Goal: Task Accomplishment & Management: Manage account settings

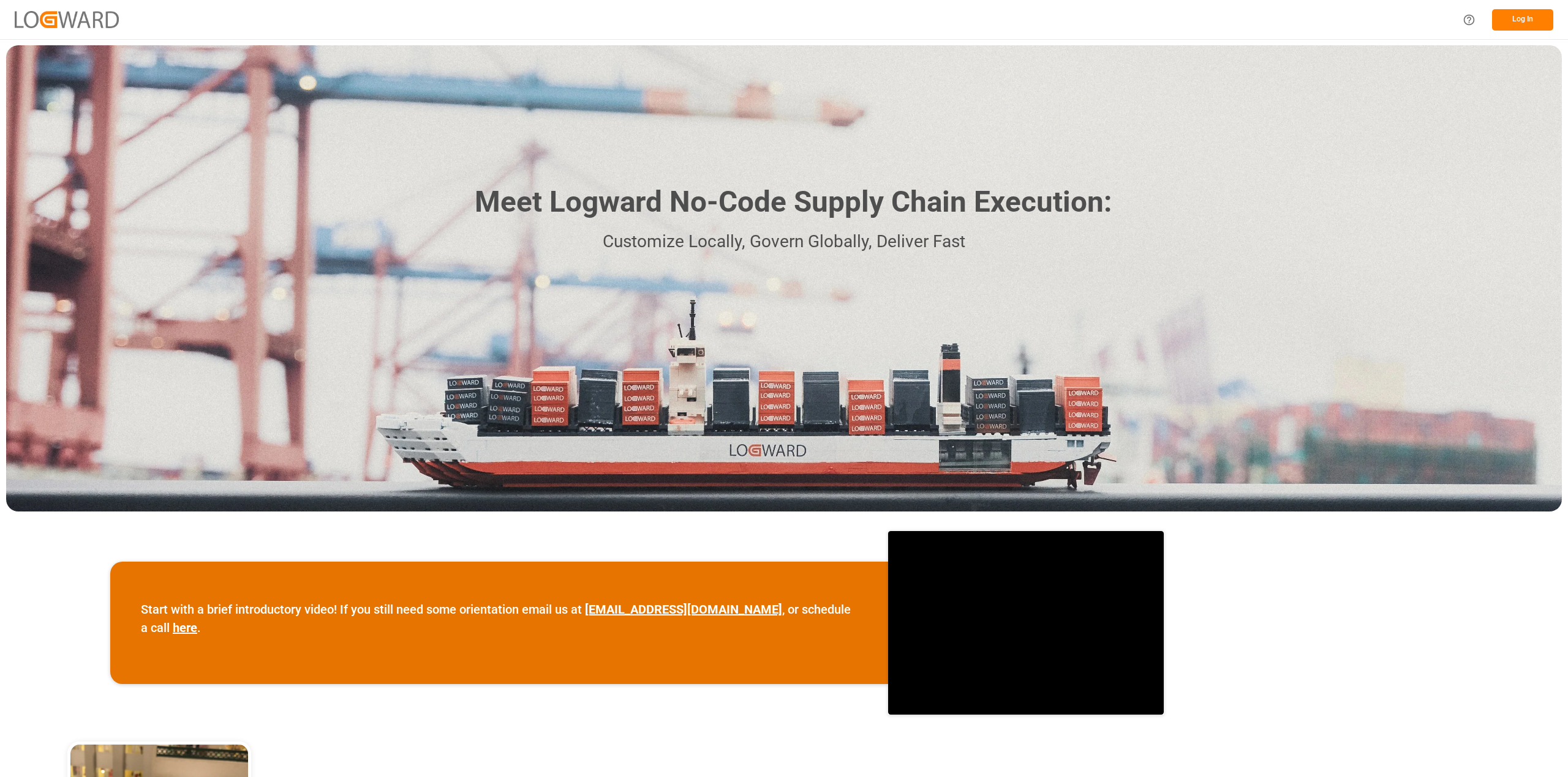
click at [1511, 19] on button "Log In" at bounding box center [1523, 20] width 62 height 21
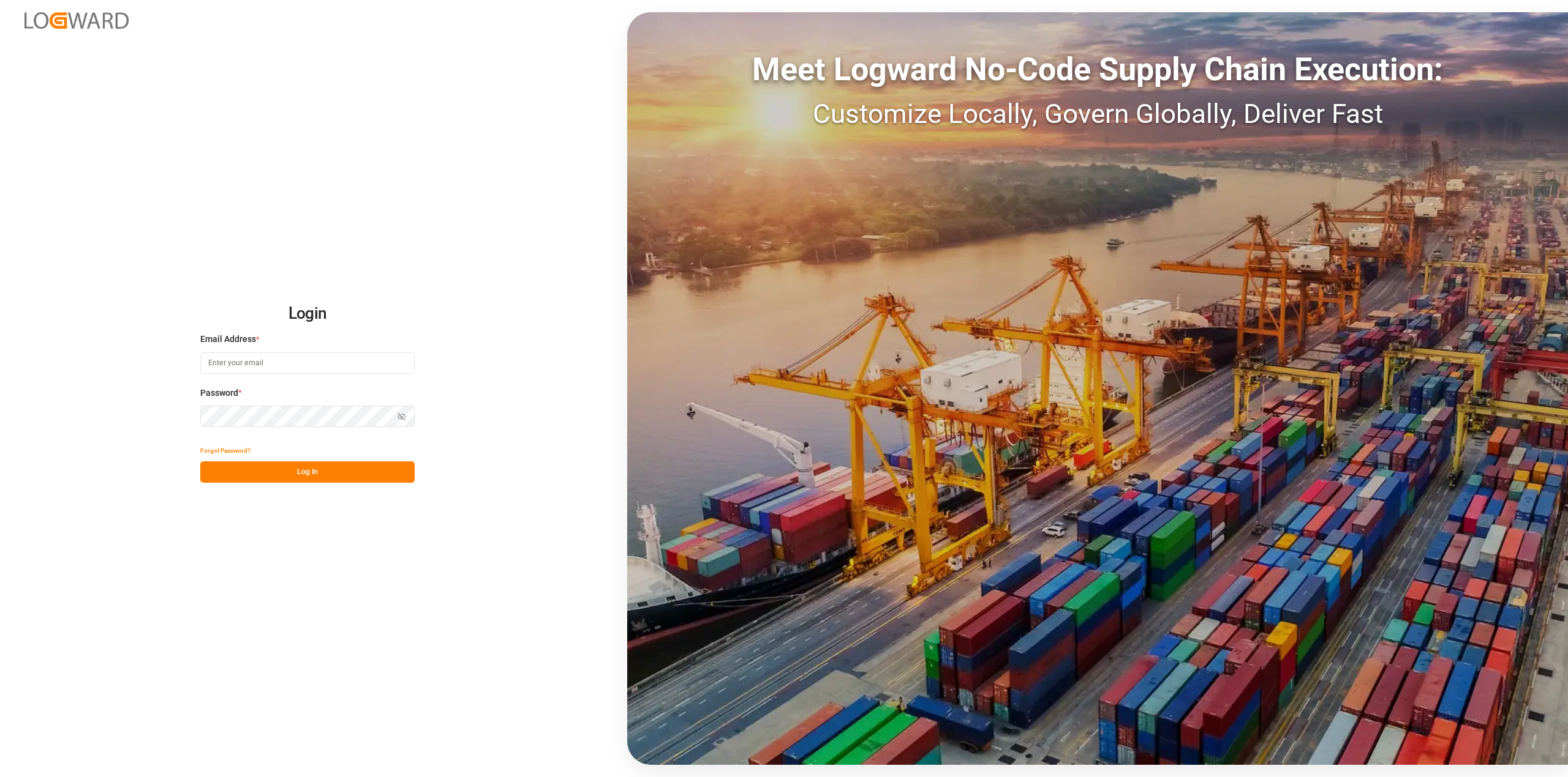
type input "[PERSON_NAME][EMAIL_ADDRESS][PERSON_NAME][DOMAIN_NAME]"
click at [360, 475] on button "Log In" at bounding box center [307, 472] width 215 height 21
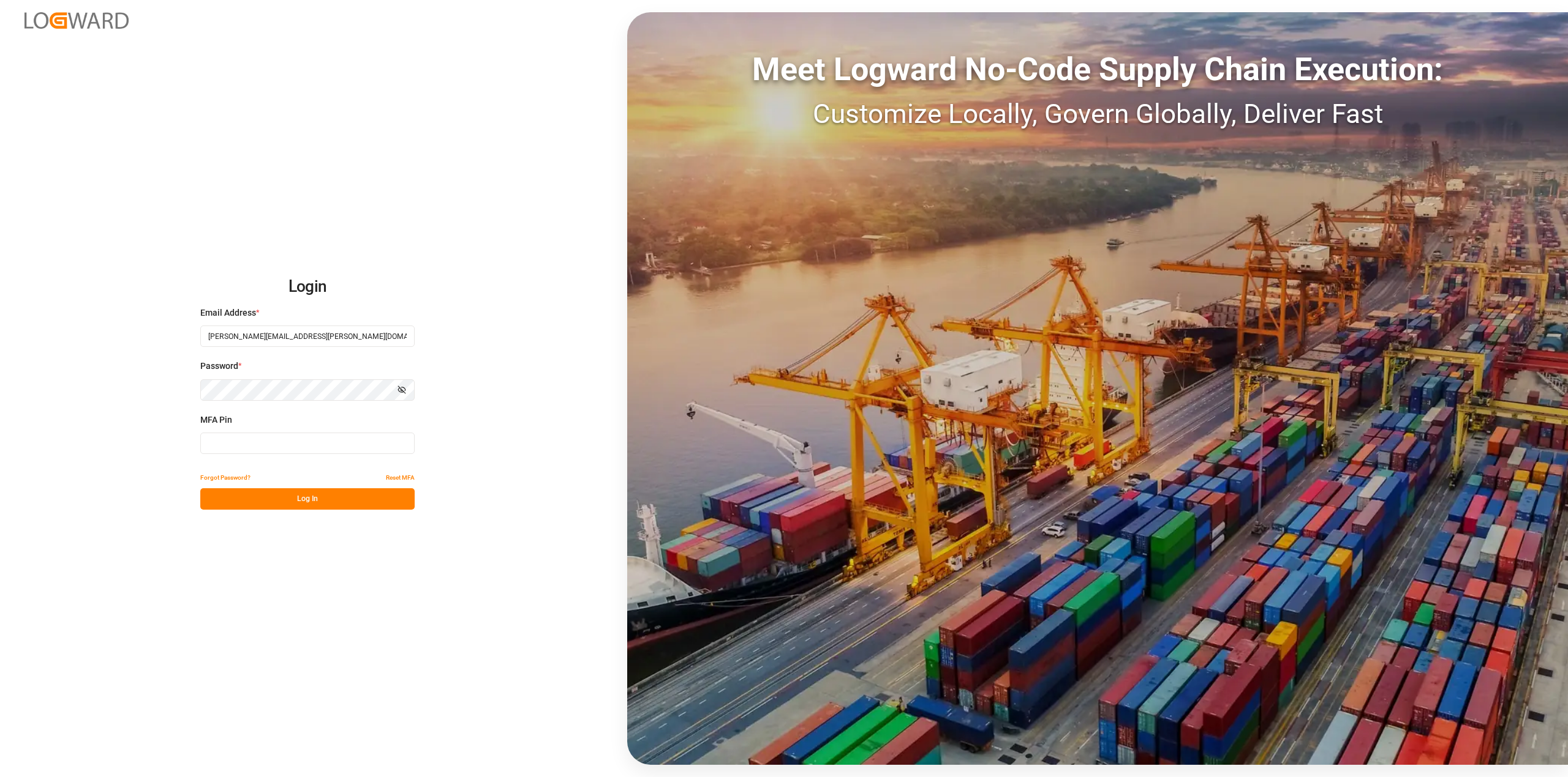
click at [268, 439] on input at bounding box center [307, 443] width 215 height 21
type input "713089"
click at [287, 499] on button "Log In" at bounding box center [307, 499] width 215 height 21
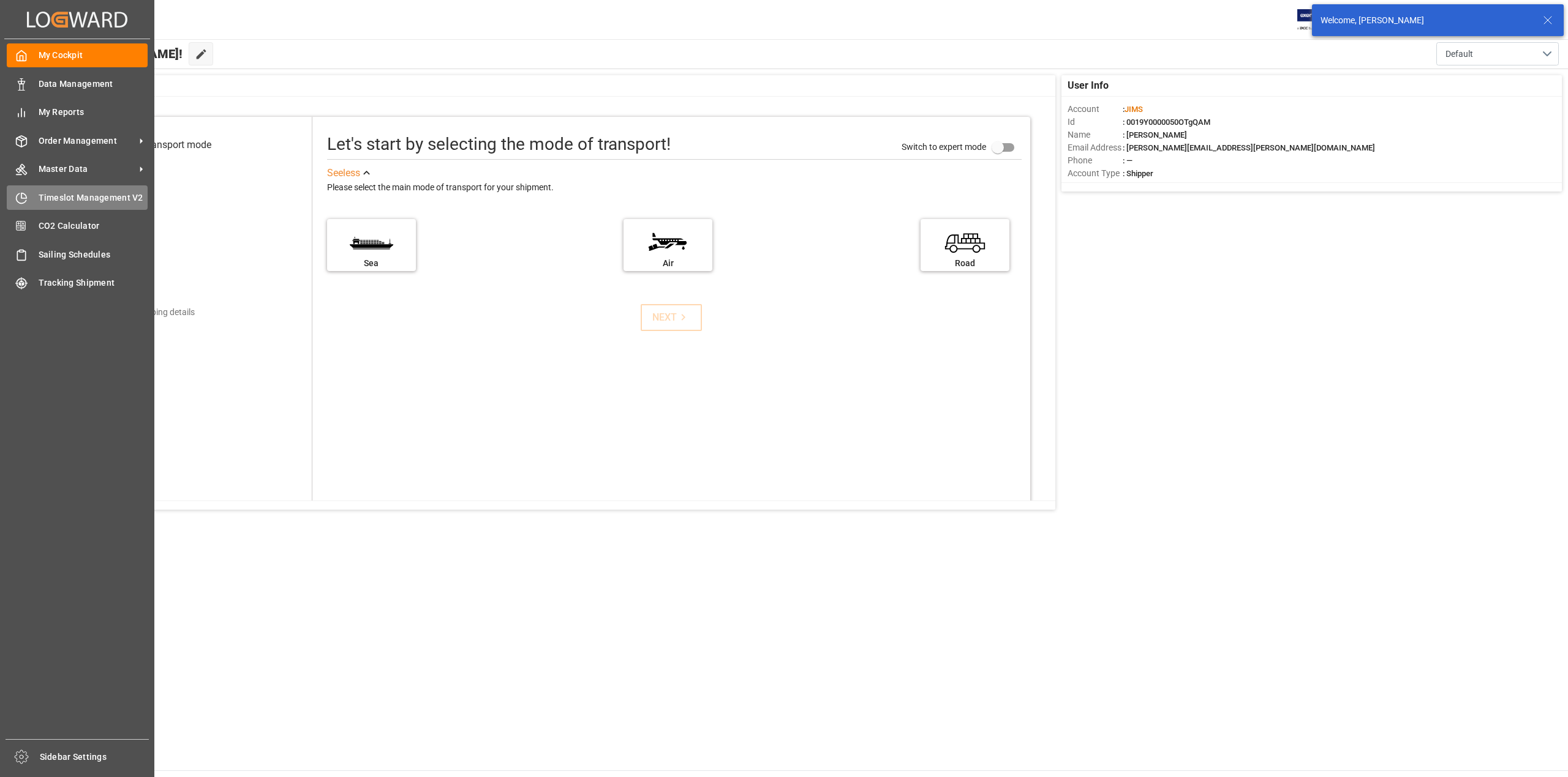
click at [60, 192] on span "Timeslot Management V2" at bounding box center [93, 197] width 110 height 13
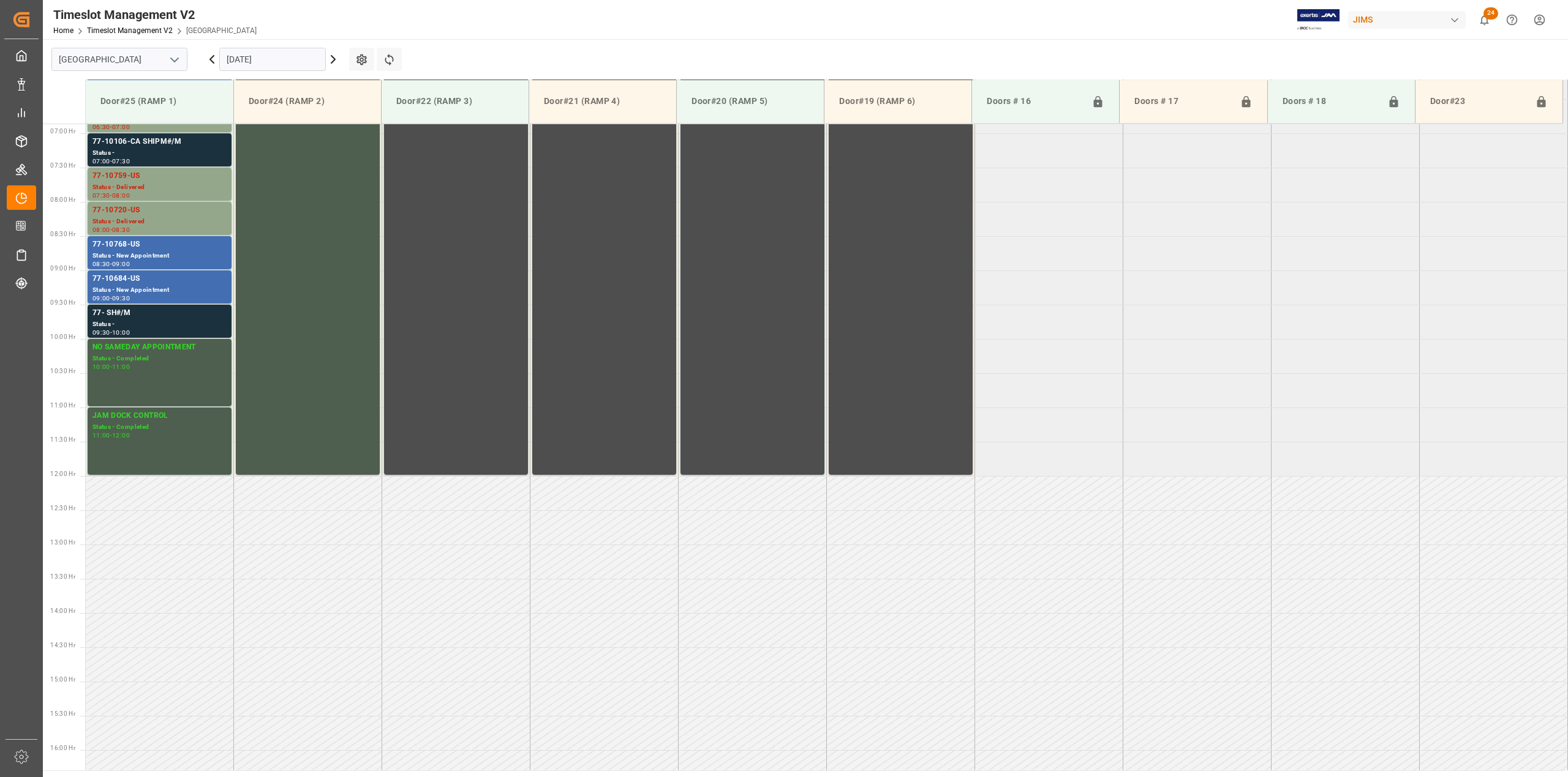
scroll to position [473, 0]
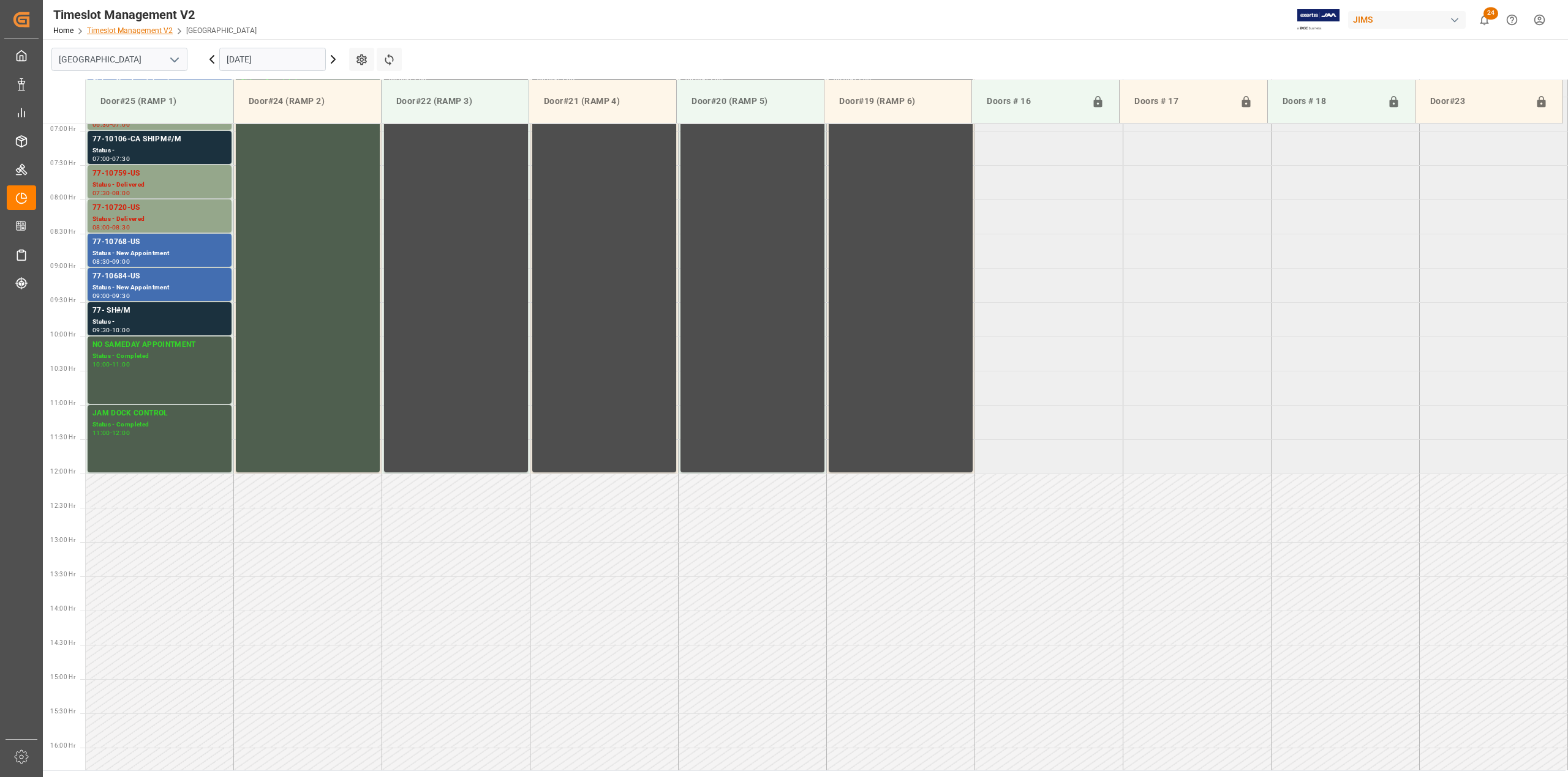
click at [150, 32] on link "Timeslot Management V2" at bounding box center [129, 30] width 86 height 9
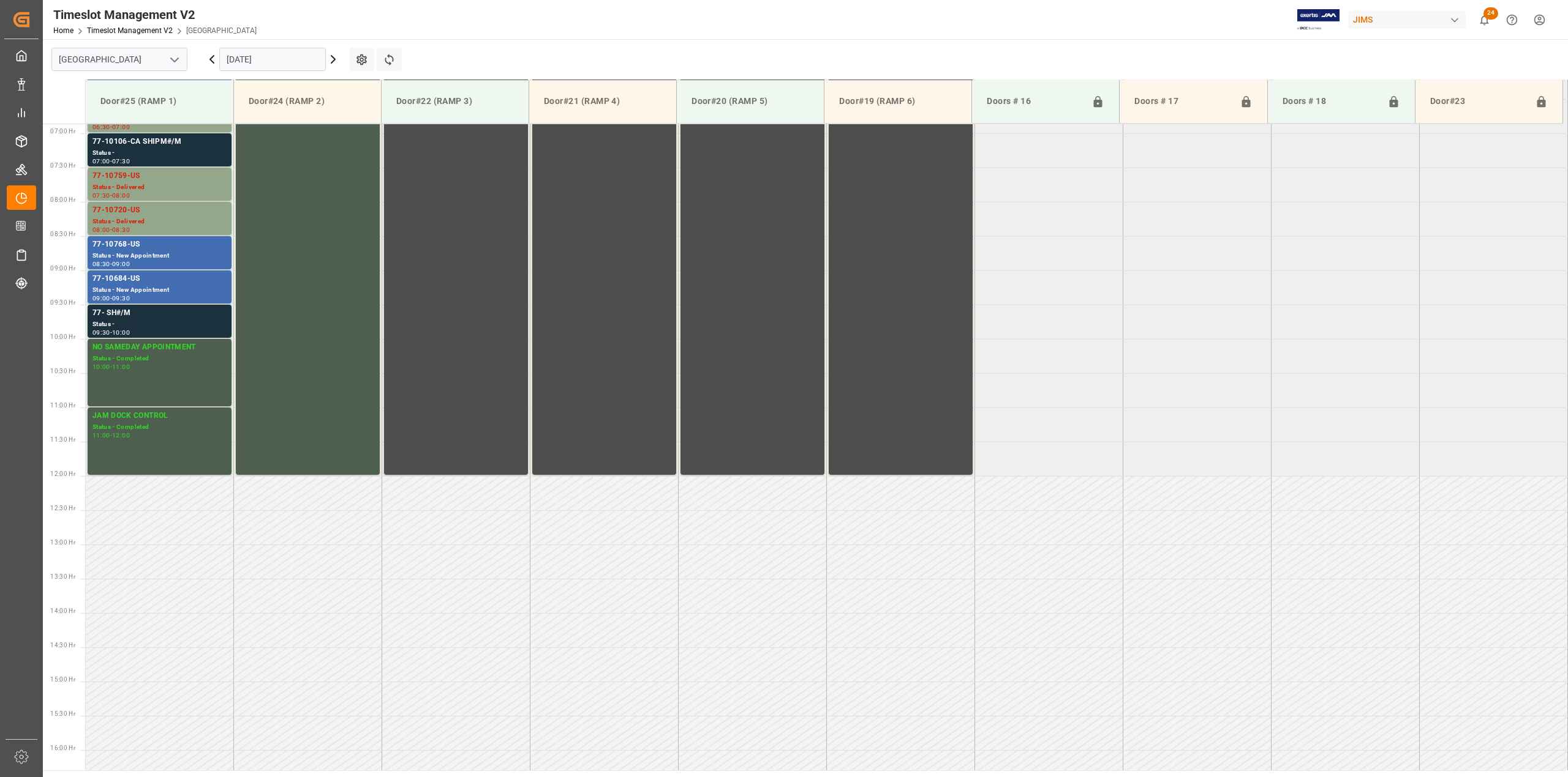
scroll to position [473, 0]
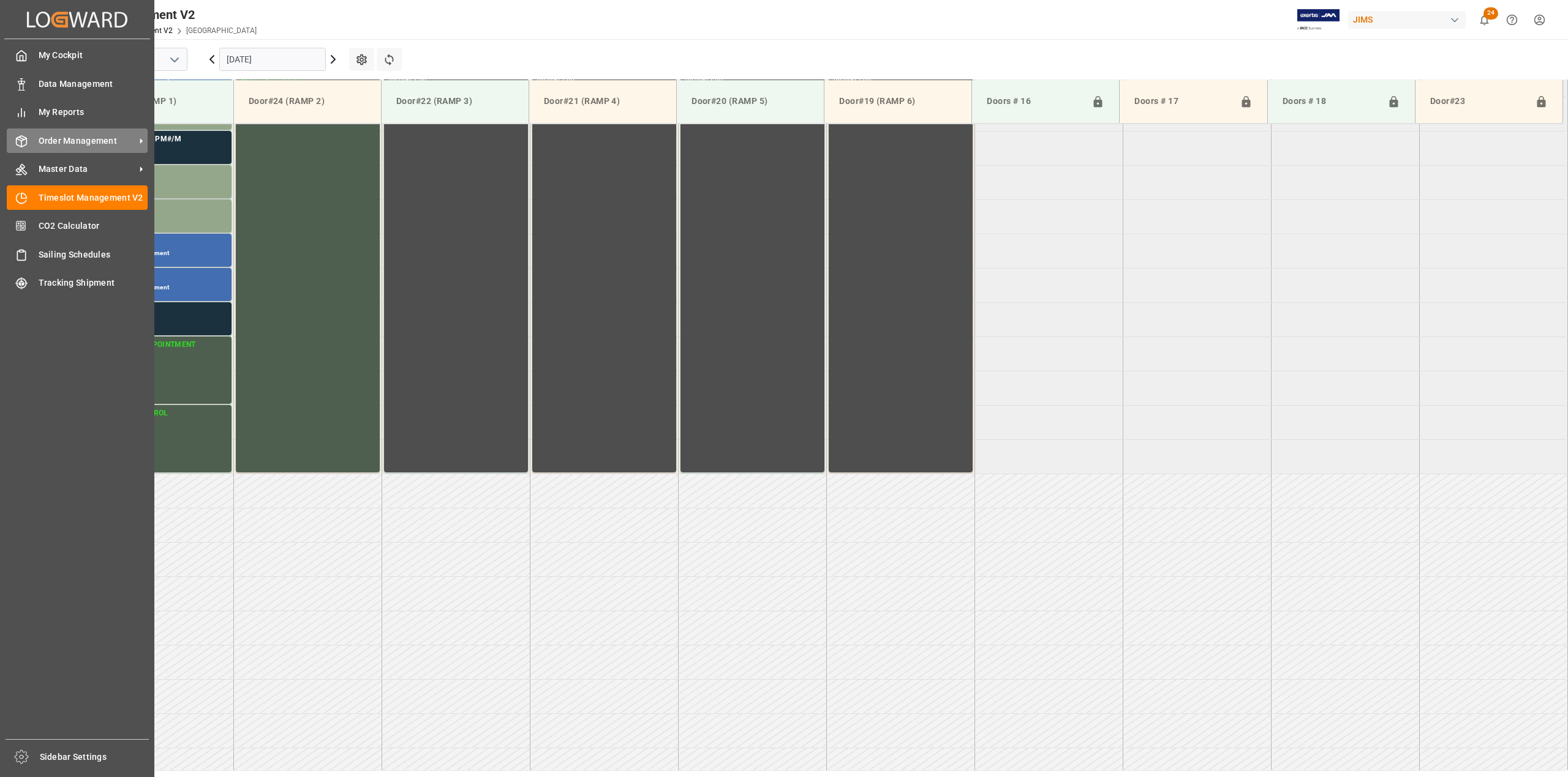
click at [57, 135] on span "Order Management" at bounding box center [87, 141] width 96 height 13
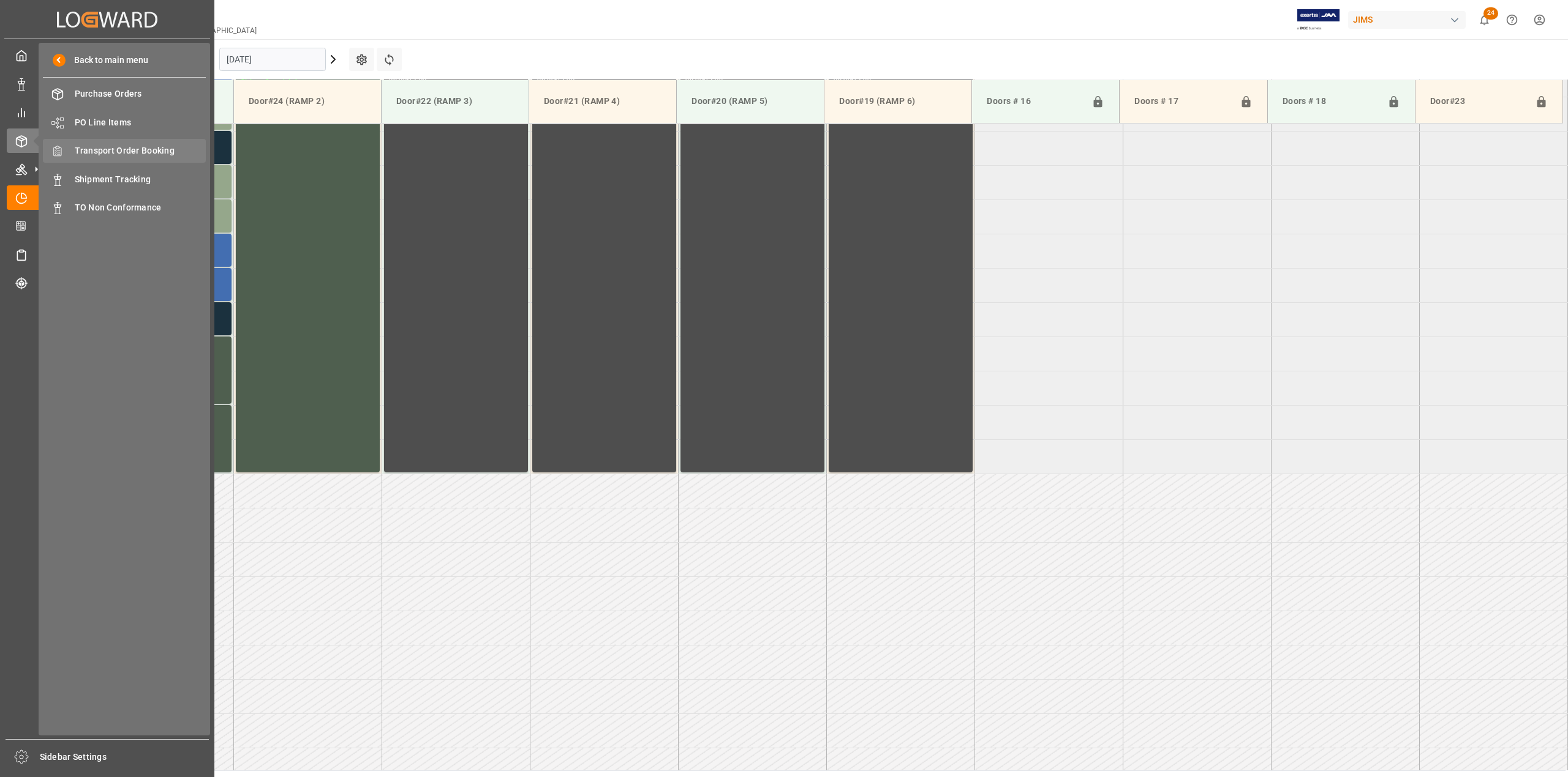
click at [137, 145] on span "Transport Order Booking" at bounding box center [141, 150] width 132 height 13
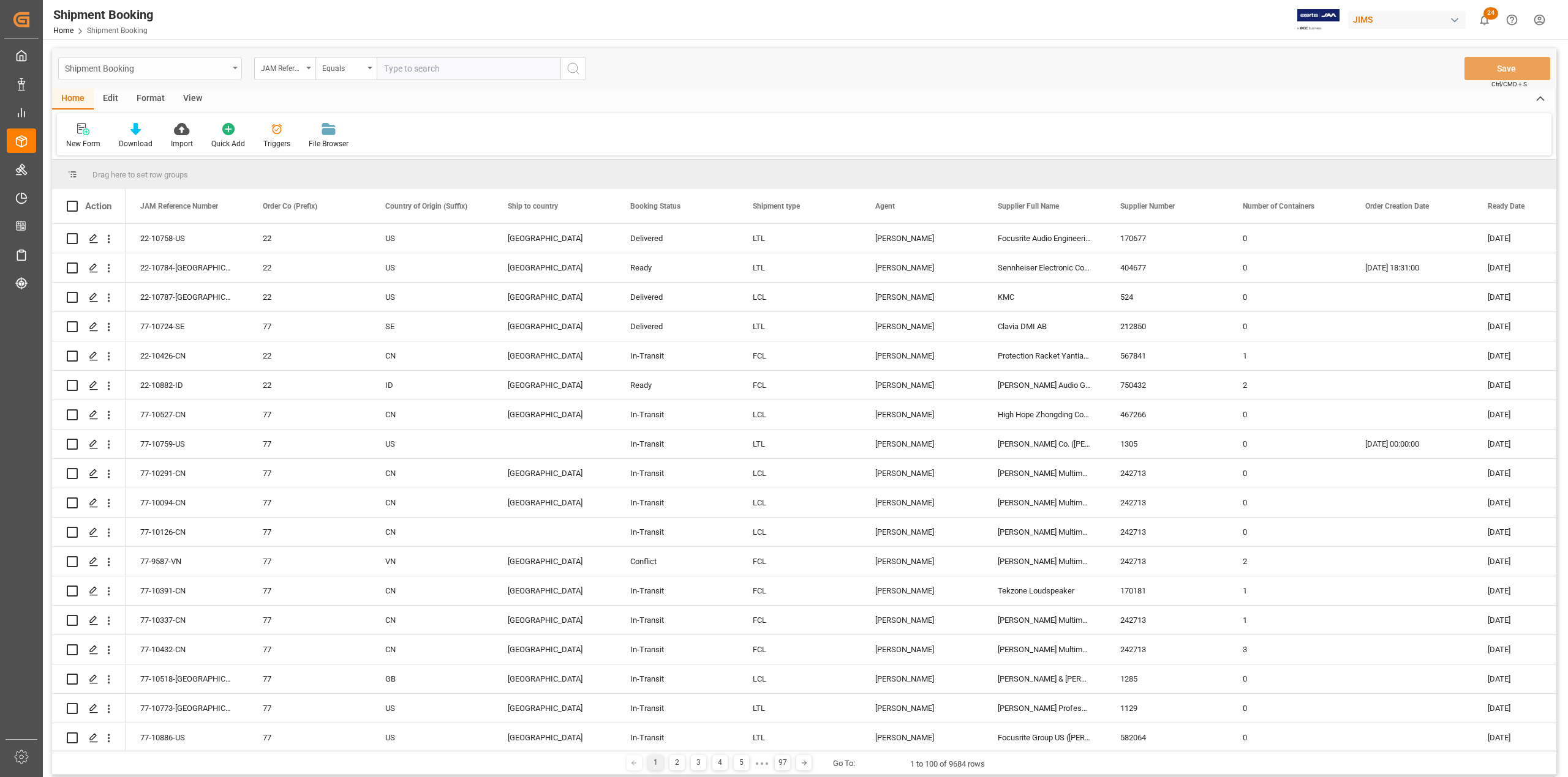
click at [216, 67] on div "Shipment Booking" at bounding box center [146, 67] width 164 height 15
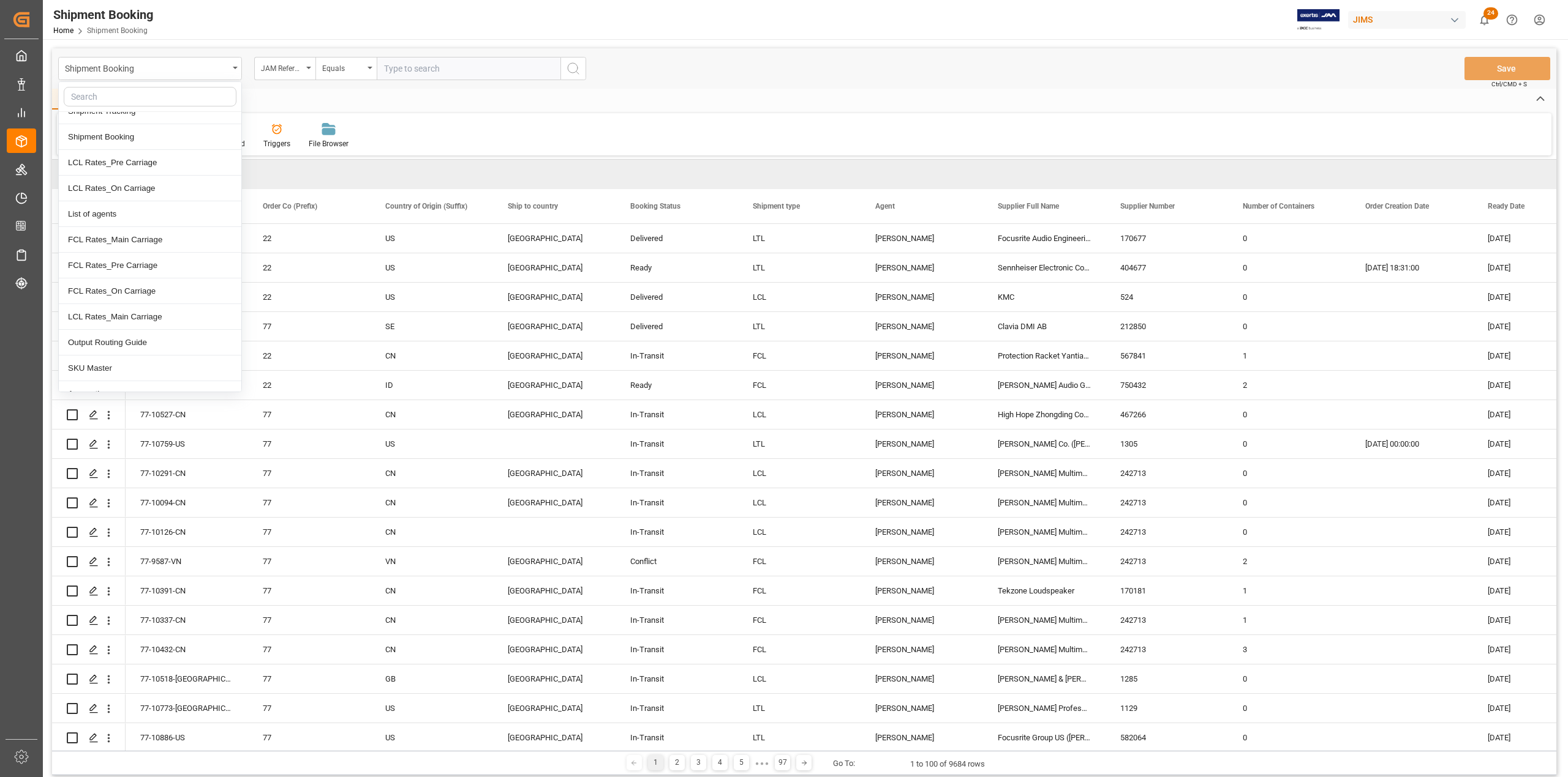
scroll to position [326, 0]
click at [167, 324] on div "[GEOGRAPHIC_DATA]" at bounding box center [149, 313] width 182 height 26
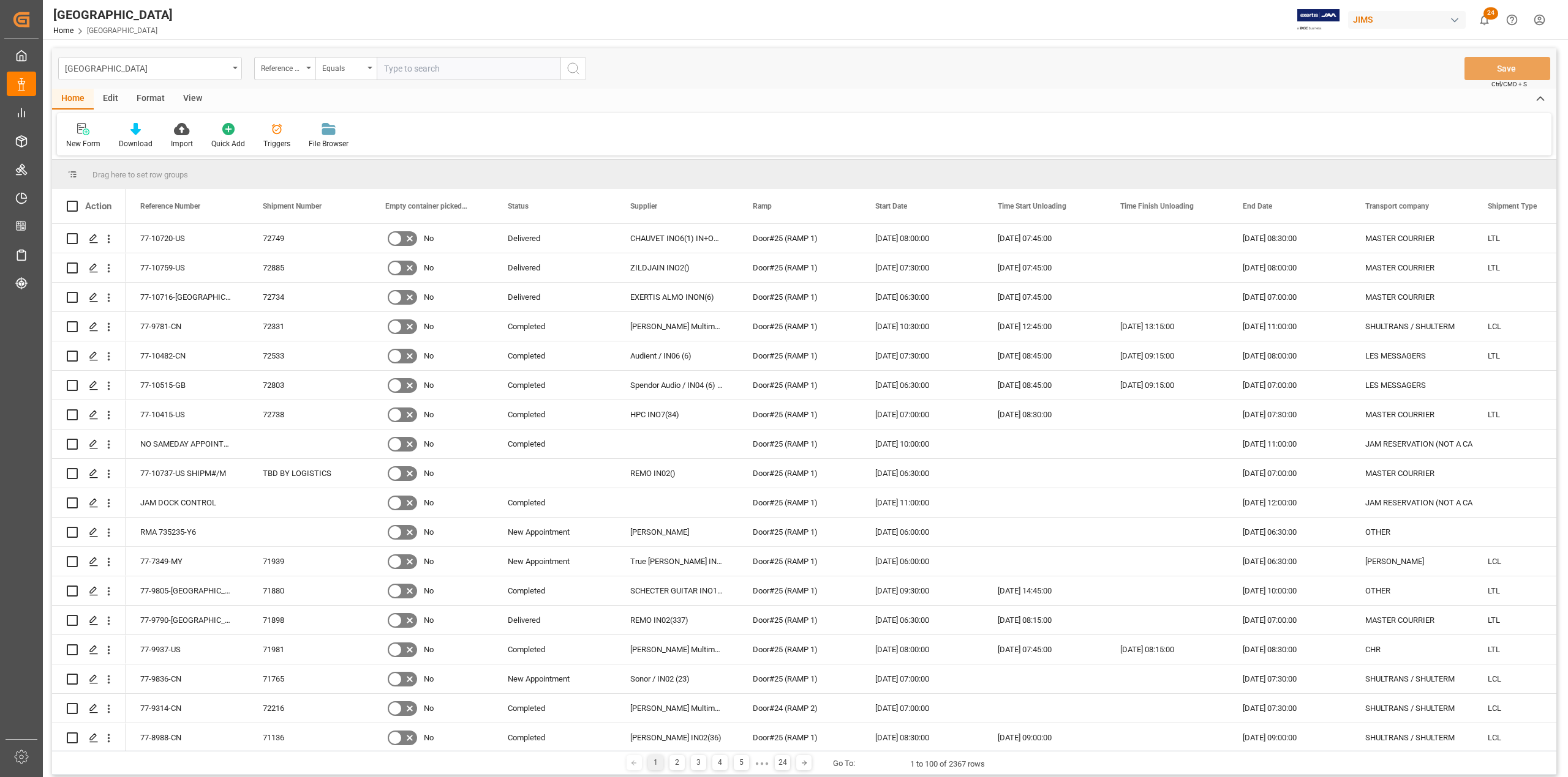
click at [111, 98] on div "Edit" at bounding box center [110, 99] width 34 height 21
click at [209, 134] on icon at bounding box center [206, 129] width 13 height 13
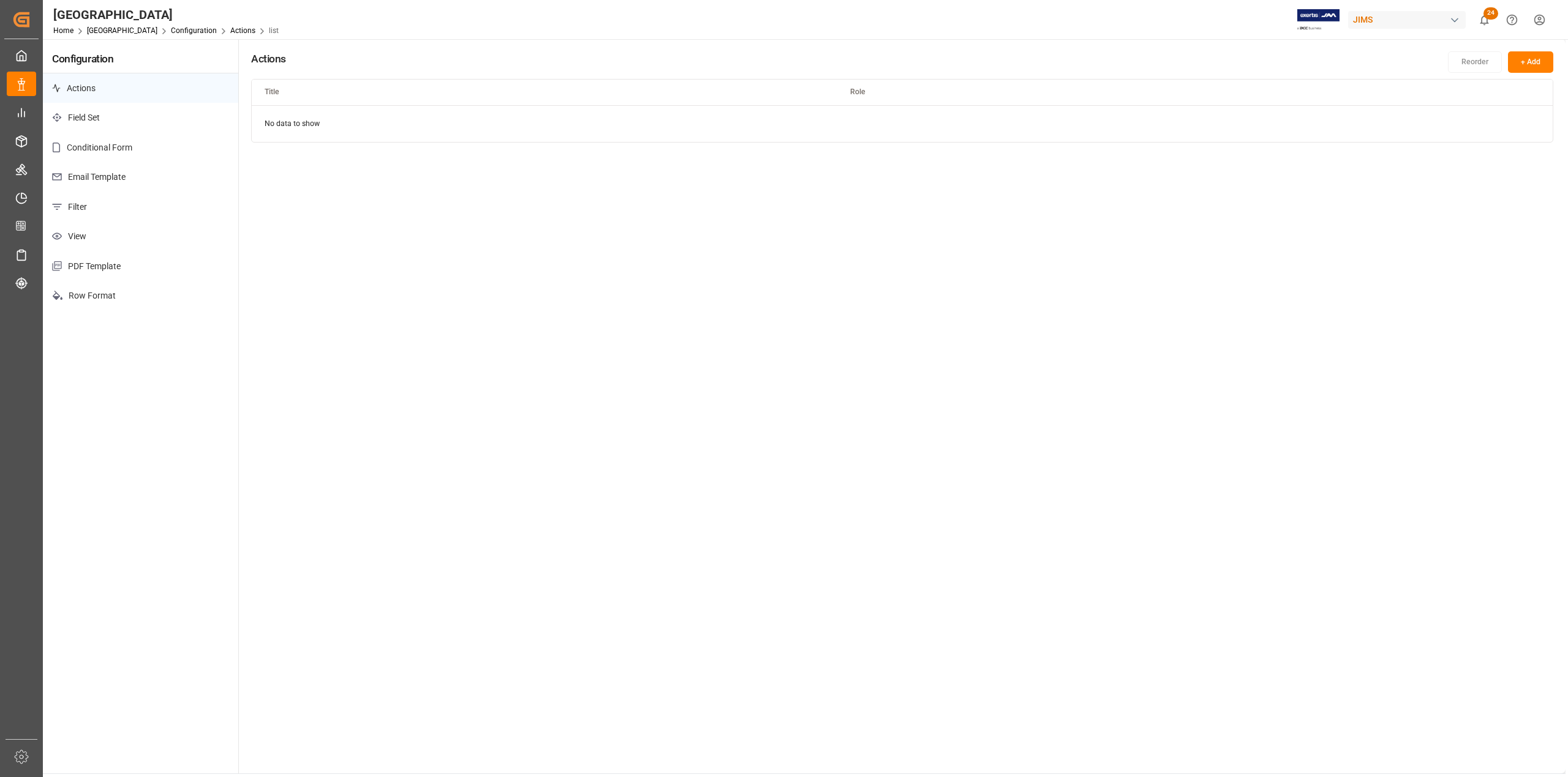
click at [82, 177] on p "Email Template" at bounding box center [141, 176] width 196 height 30
click at [1524, 125] on html "Created by potrace 1.15, written by [PERSON_NAME] [DATE]-[DATE] Created by potr…" at bounding box center [784, 388] width 1568 height 777
click at [1514, 150] on div "Edit" at bounding box center [1504, 150] width 63 height 17
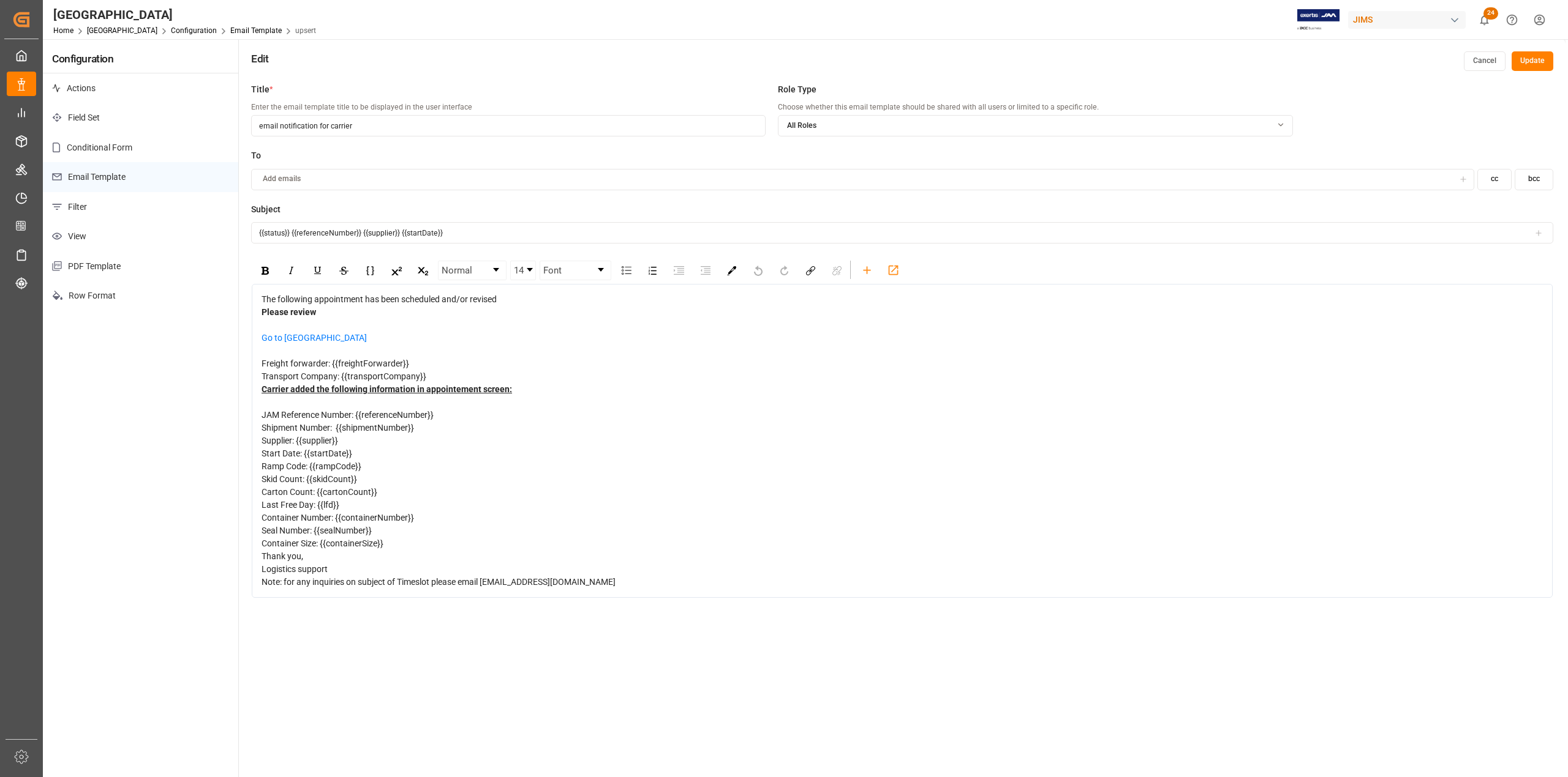
drag, startPoint x: 677, startPoint y: 618, endPoint x: 258, endPoint y: 305, distance: 523.0
click at [258, 305] on div "The following appointment has been scheduled and/or revised Please review Go to…" at bounding box center [902, 441] width 1300 height 314
copy div "The following appointment has been scheduled and/or revised Please review Go to…"
drag, startPoint x: 477, startPoint y: 236, endPoint x: 170, endPoint y: 211, distance: 308.0
click at [170, 211] on div "Configuration Actions Field Set Conditional Form Email Template Filter View PDF…" at bounding box center [804, 447] width 1522 height 816
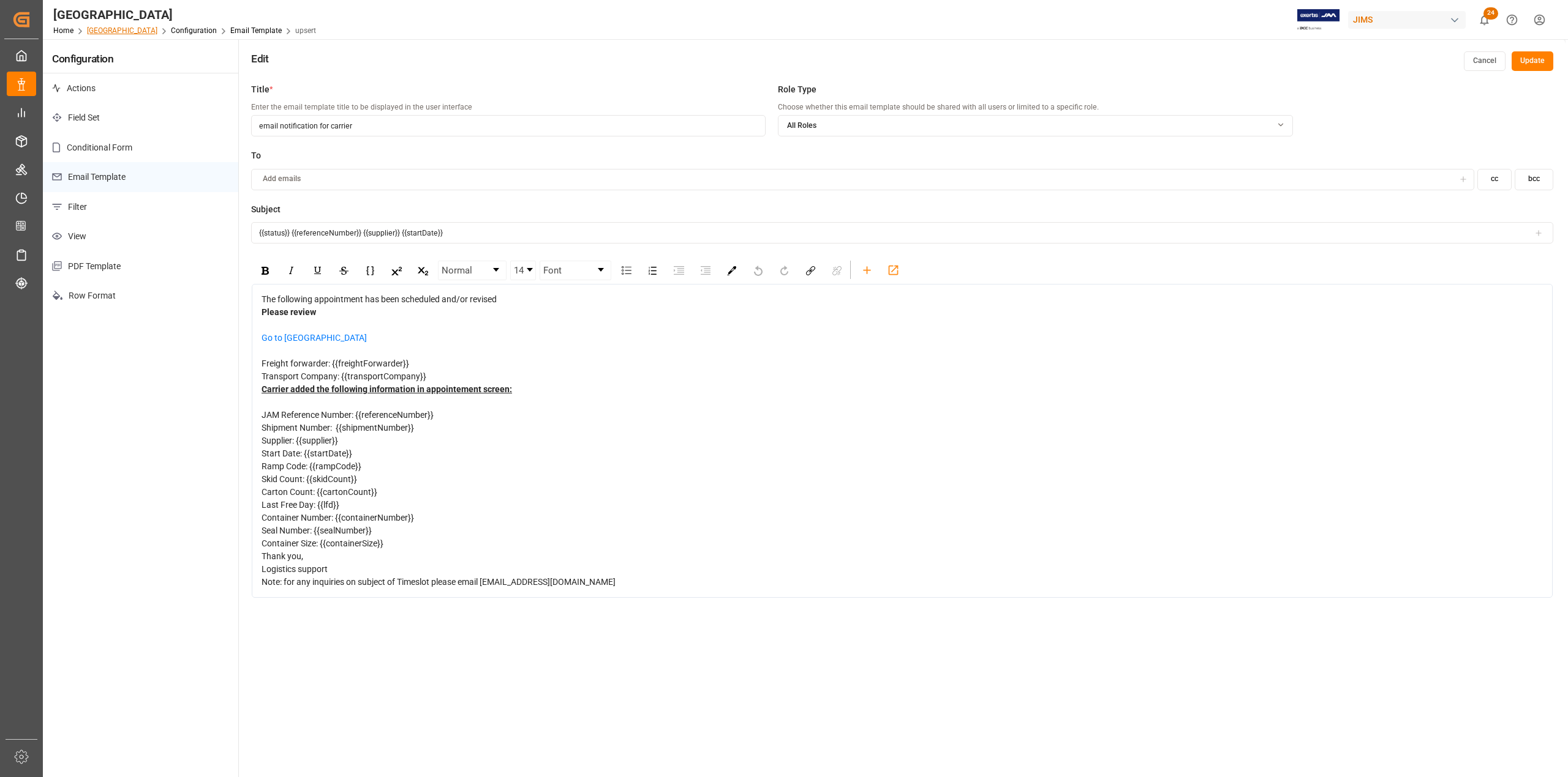
click at [108, 26] on link "[GEOGRAPHIC_DATA]" at bounding box center [121, 30] width 70 height 9
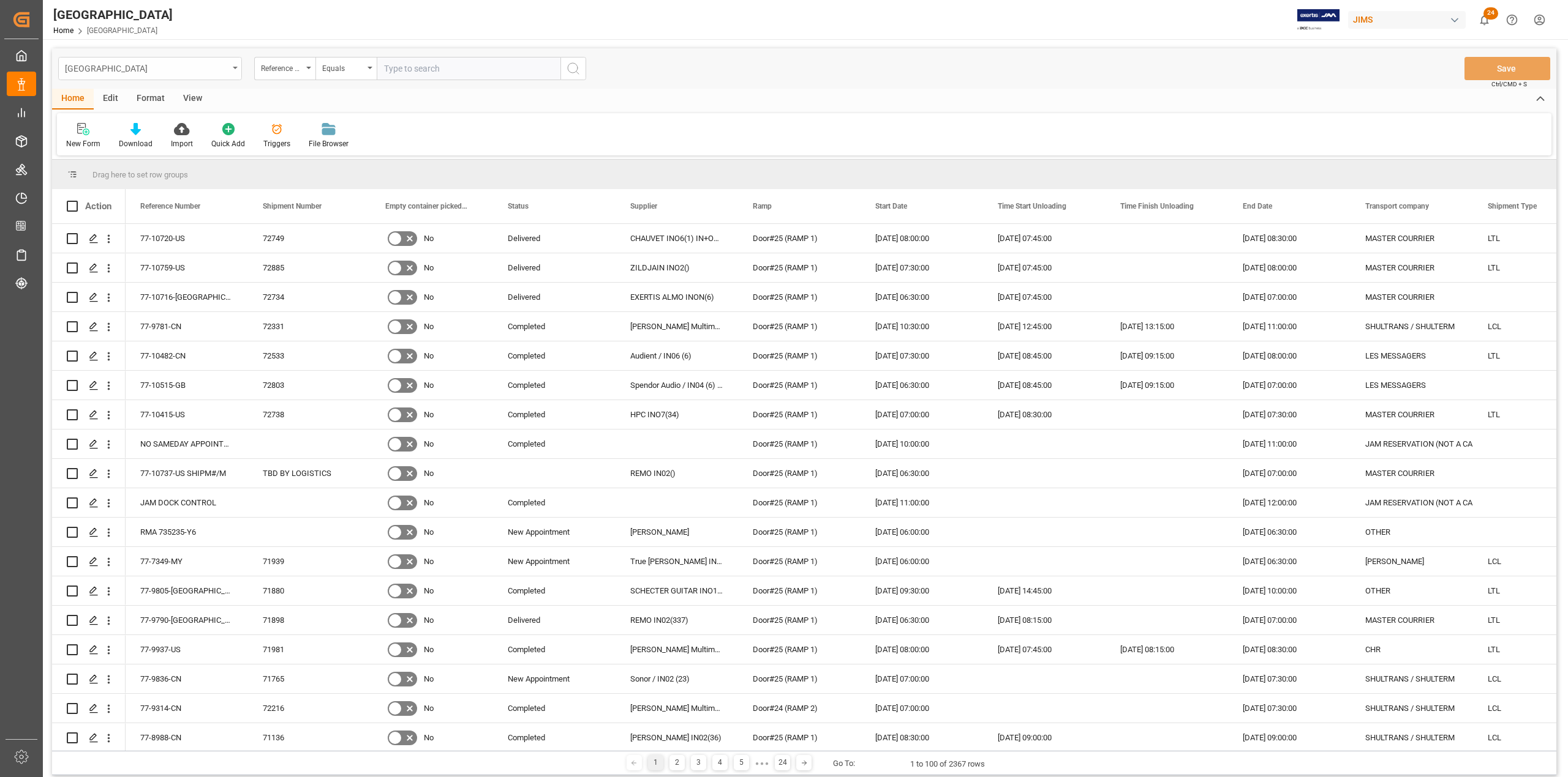
click at [231, 66] on div "[GEOGRAPHIC_DATA]" at bounding box center [149, 68] width 184 height 23
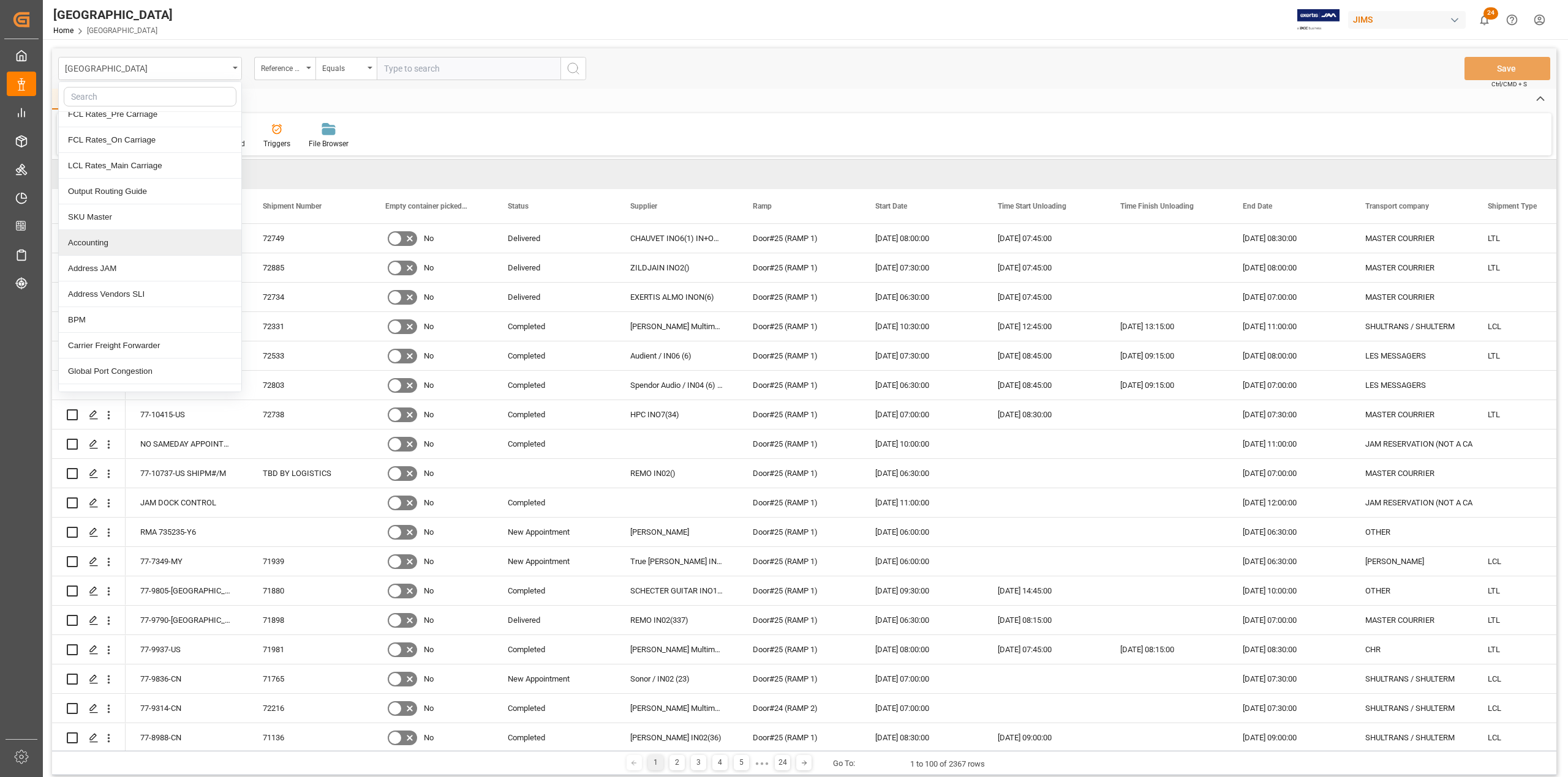
scroll to position [245, 0]
click at [157, 298] on div "BPM" at bounding box center [149, 291] width 182 height 26
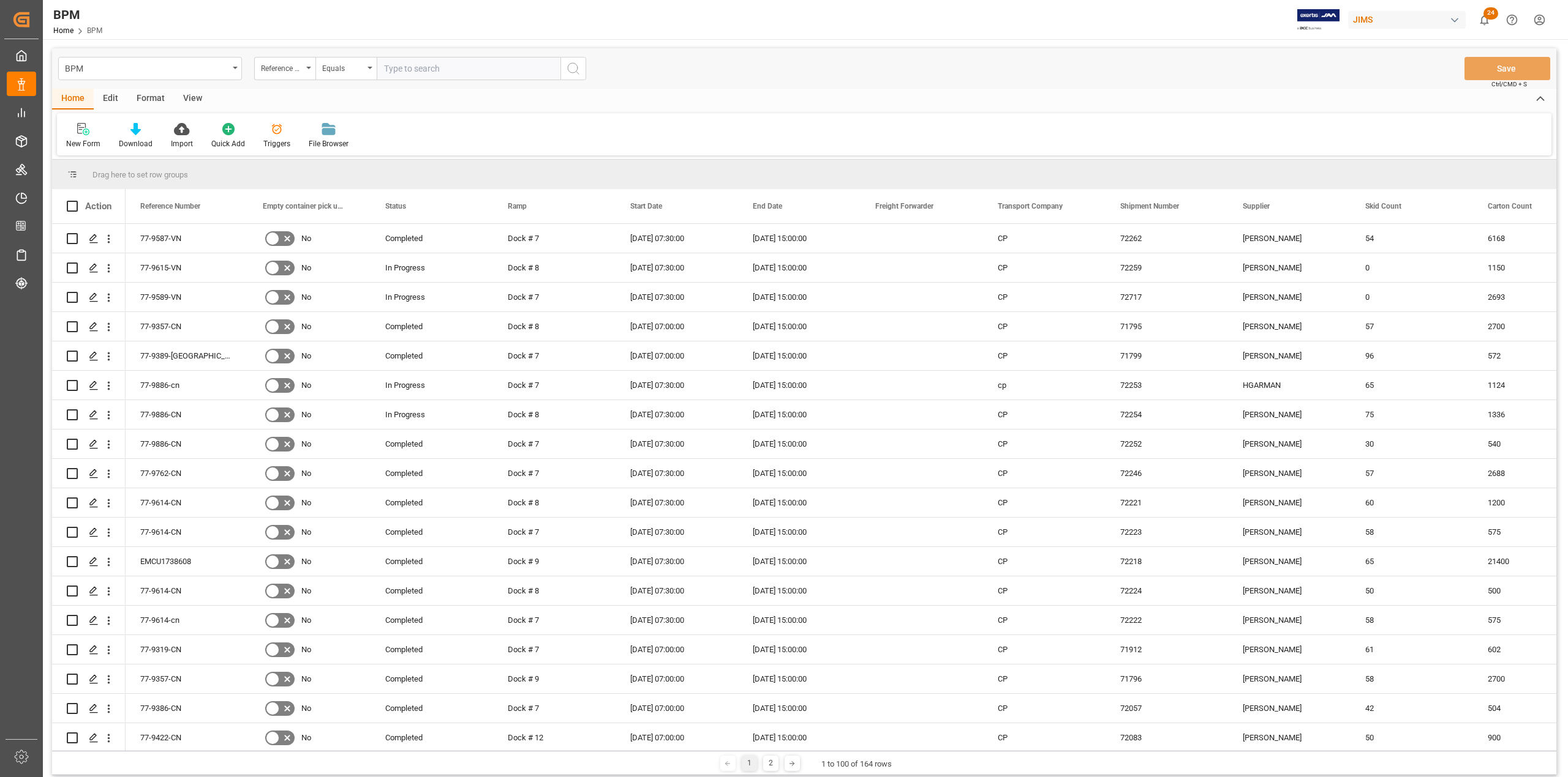
click at [113, 96] on div "Edit" at bounding box center [110, 99] width 34 height 21
click at [213, 136] on div "Configuration" at bounding box center [209, 136] width 65 height 27
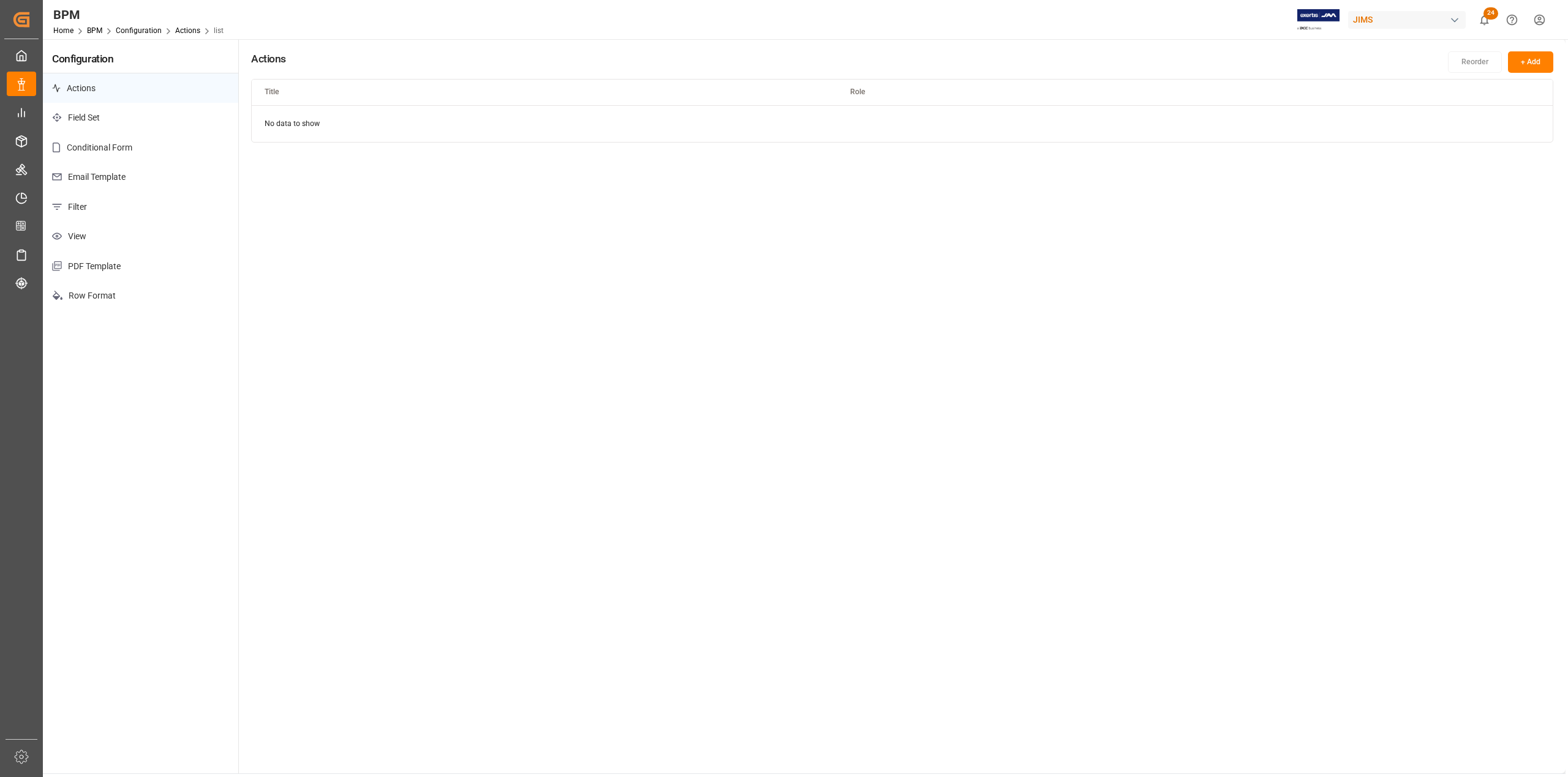
click at [103, 181] on p "Email Template" at bounding box center [141, 176] width 196 height 30
click at [1525, 128] on html "Created by potrace 1.15, written by [PERSON_NAME] [DATE]-[DATE] Created by potr…" at bounding box center [784, 388] width 1568 height 777
click at [1489, 152] on small "Edit" at bounding box center [1483, 150] width 13 height 8
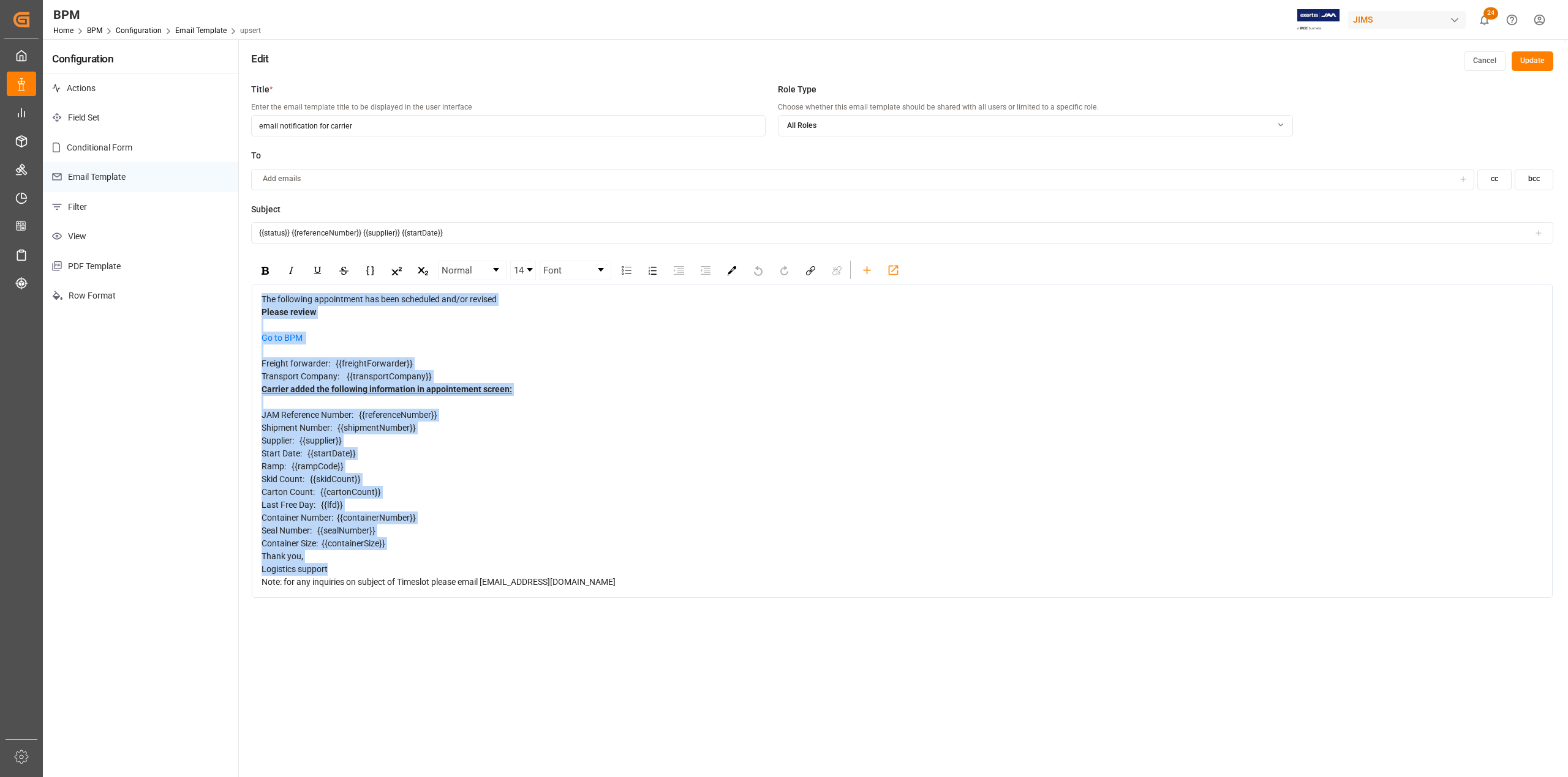
drag, startPoint x: 670, startPoint y: 621, endPoint x: 258, endPoint y: 290, distance: 528.5
click at [258, 290] on div "The following appointment has been scheduled and/or revised Please review Go to…" at bounding box center [902, 441] width 1300 height 314
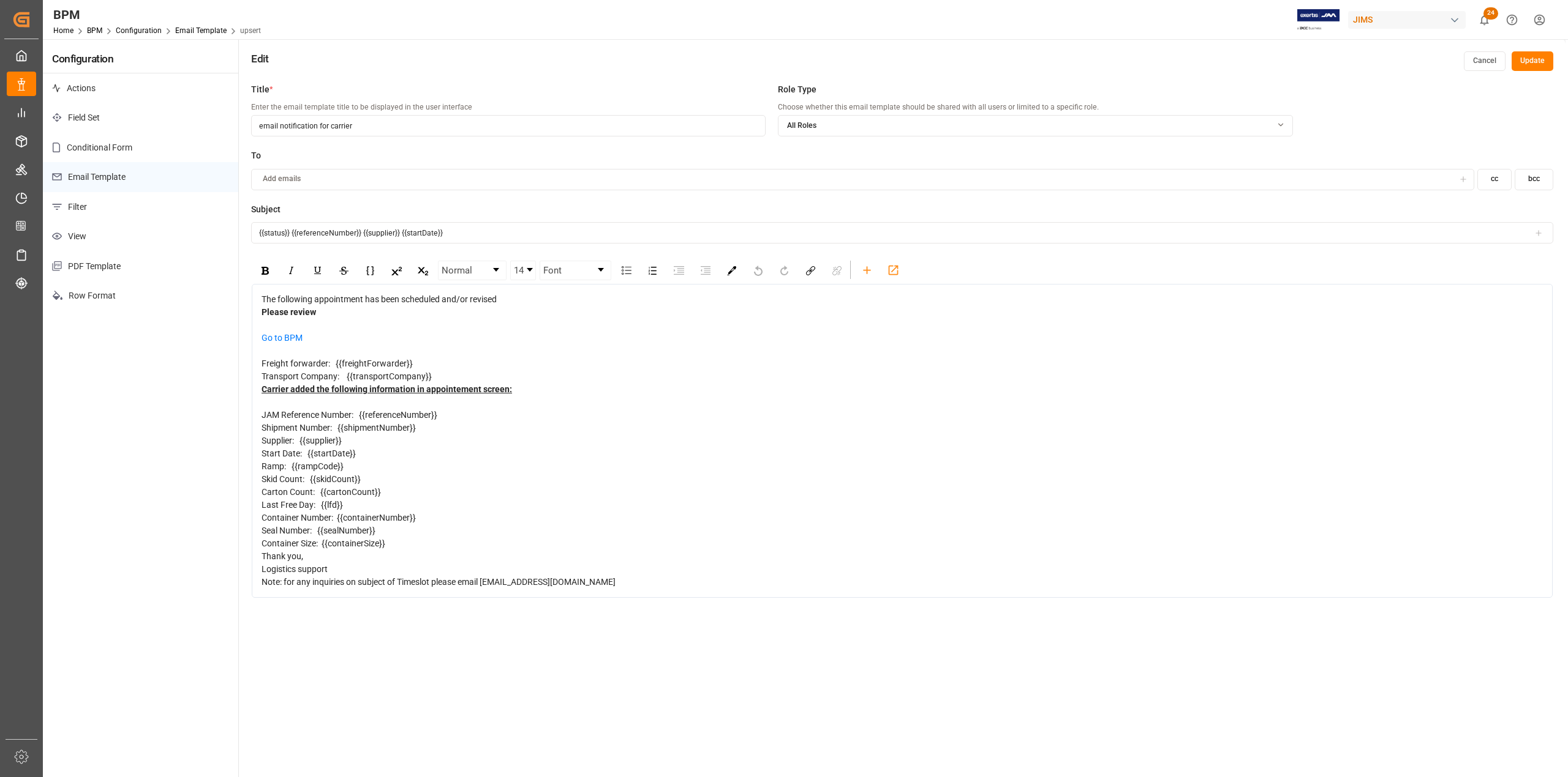
click at [654, 589] on div "Note: for any inquiries on subject of Timeslot please email [EMAIL_ADDRESS][DOM…" at bounding box center [902, 582] width 1282 height 13
drag, startPoint x: 659, startPoint y: 636, endPoint x: 245, endPoint y: 287, distance: 541.5
click at [245, 287] on div "Title * Enter the email template title to be displayed in the user interface em…" at bounding box center [902, 465] width 1326 height 777
copy div "The following appointment has been scheduled and/or revised Please review Go to…"
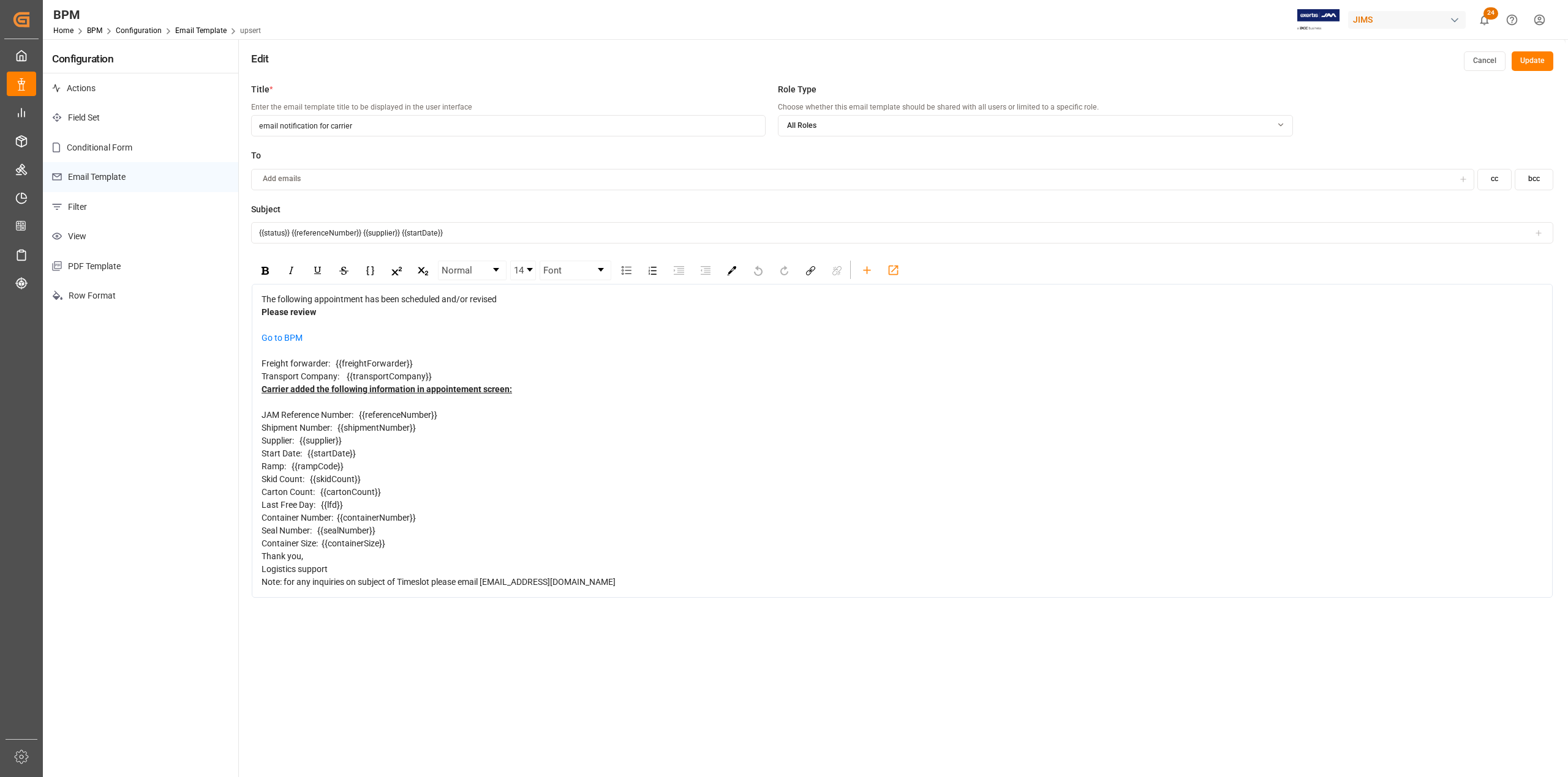
drag, startPoint x: 483, startPoint y: 236, endPoint x: 209, endPoint y: 220, distance: 274.5
click at [209, 220] on div "Configuration Actions Field Set Conditional Form Email Template Filter View PDF…" at bounding box center [804, 447] width 1522 height 816
click at [89, 33] on link "BPM" at bounding box center [94, 30] width 15 height 9
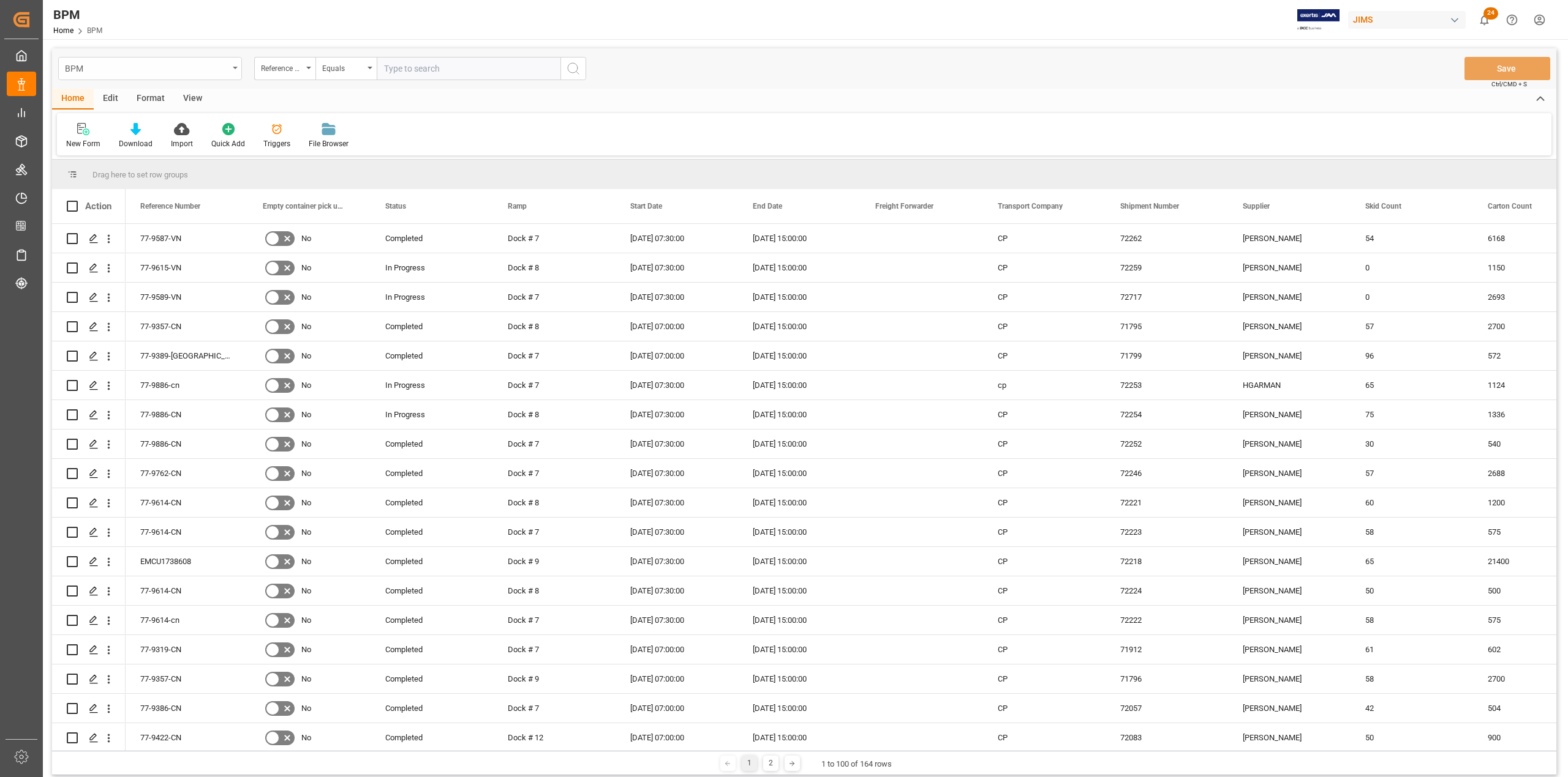
click at [187, 71] on div "BPM" at bounding box center [146, 67] width 164 height 15
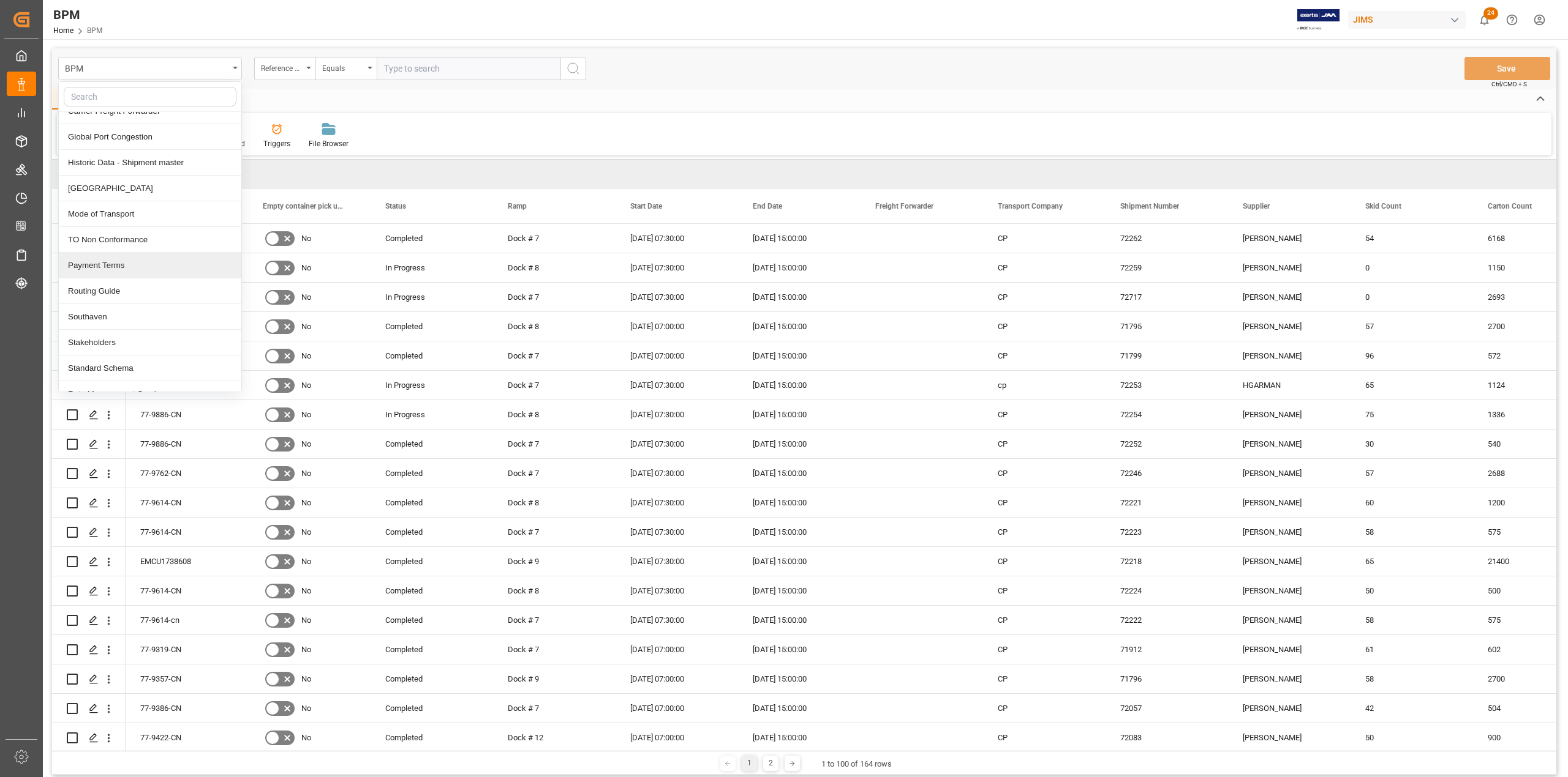
scroll to position [490, 0]
click at [142, 287] on div "Southaven" at bounding box center [149, 277] width 182 height 26
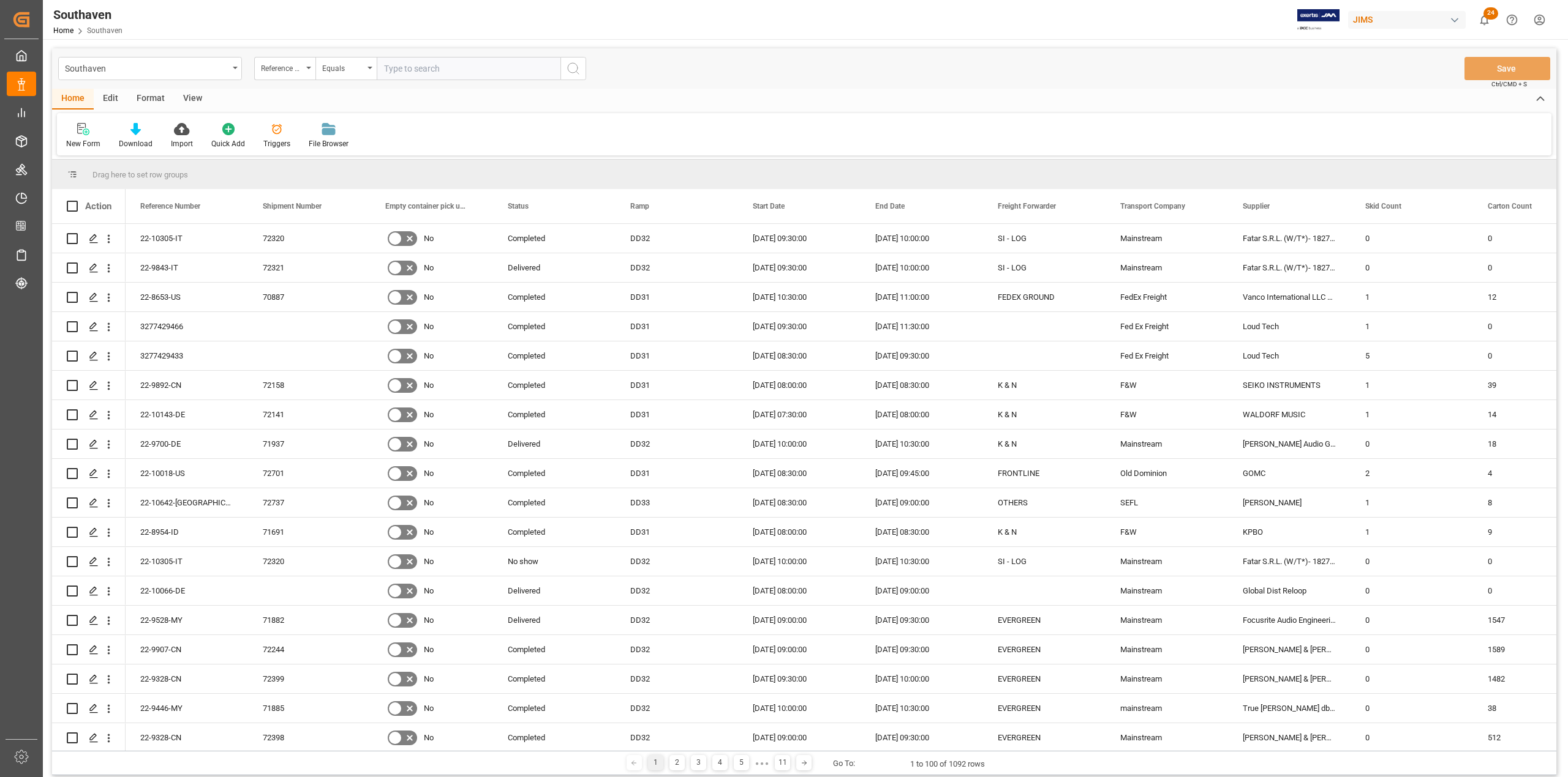
click at [103, 98] on div "Edit" at bounding box center [110, 99] width 34 height 21
click at [201, 131] on icon at bounding box center [209, 129] width 17 height 13
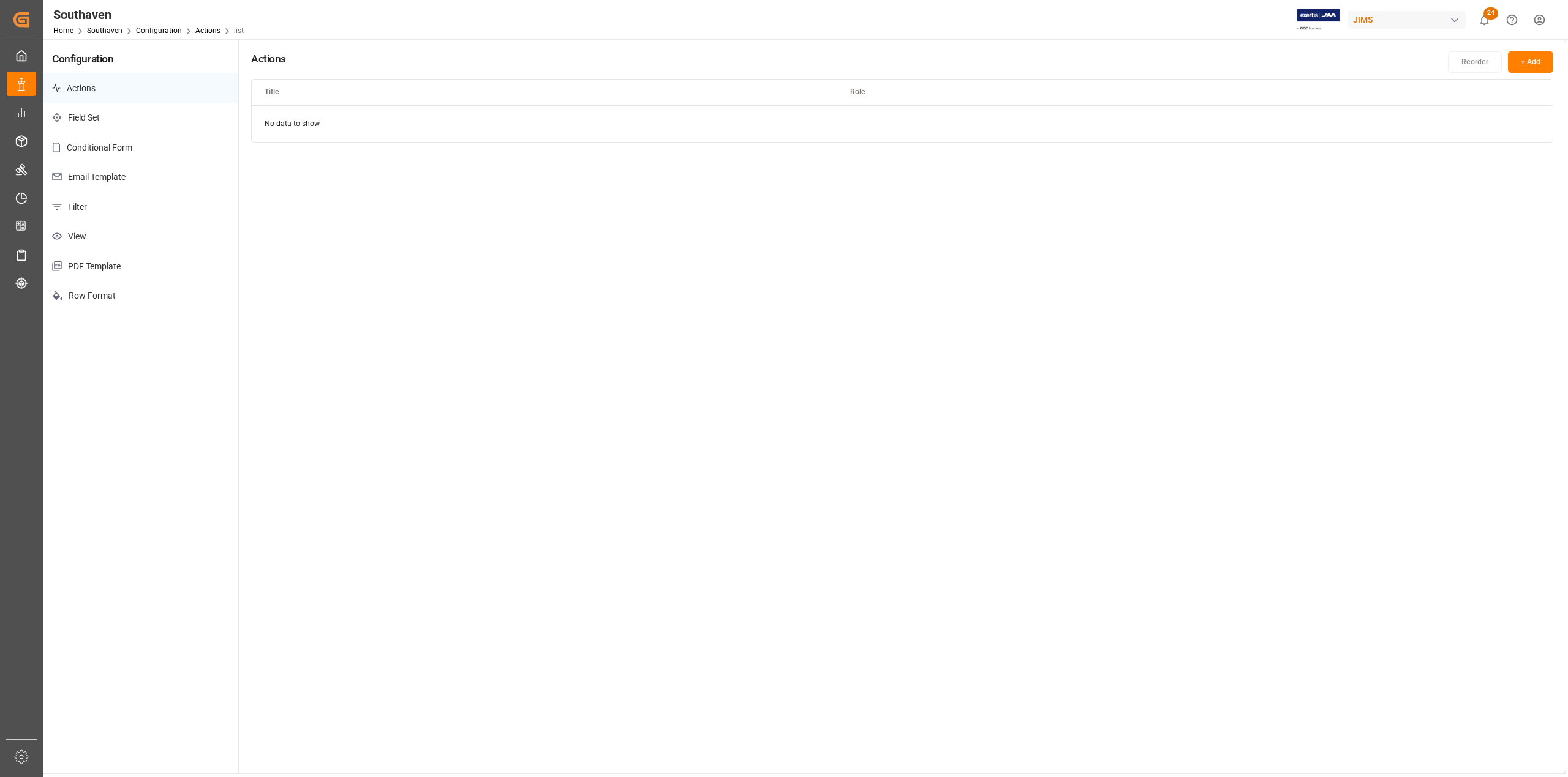
click at [112, 179] on p "Email Template" at bounding box center [141, 176] width 196 height 30
click at [1524, 123] on html "Created by potrace 1.15, written by [PERSON_NAME] [DATE]-[DATE] Created by potr…" at bounding box center [784, 388] width 1568 height 777
click at [1504, 145] on div "Edit" at bounding box center [1504, 150] width 63 height 17
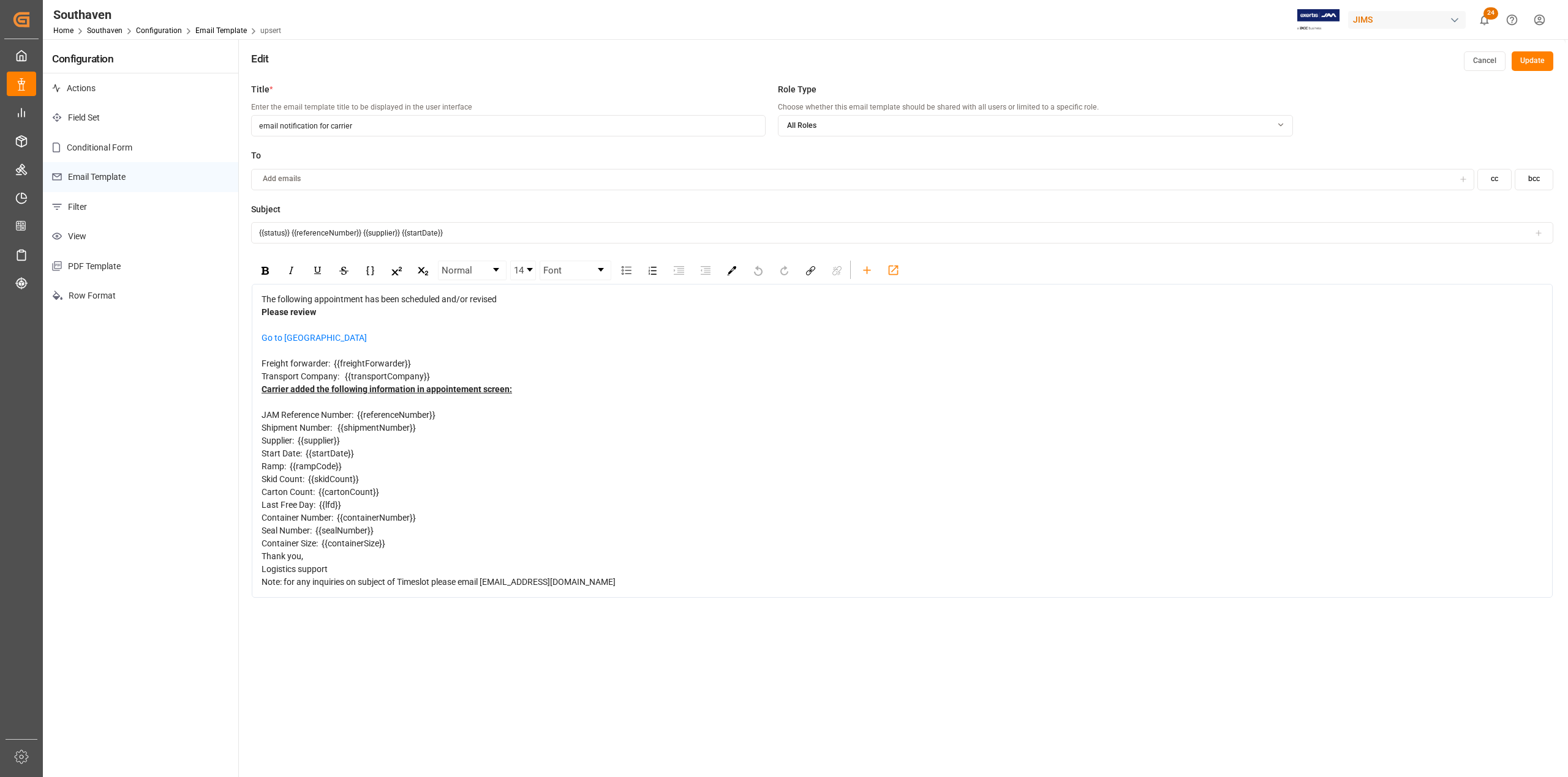
click at [706, 576] on div "Logistics support" at bounding box center [902, 569] width 1282 height 13
drag, startPoint x: 675, startPoint y: 615, endPoint x: 236, endPoint y: 297, distance: 542.1
click at [236, 297] on div "Configuration Actions Field Set Conditional Form Email Template Filter View PDF…" at bounding box center [804, 447] width 1522 height 816
copy div "The following appointment has been scheduled and/or revised Please review Go to…"
drag, startPoint x: 398, startPoint y: 229, endPoint x: 215, endPoint y: 229, distance: 183.0
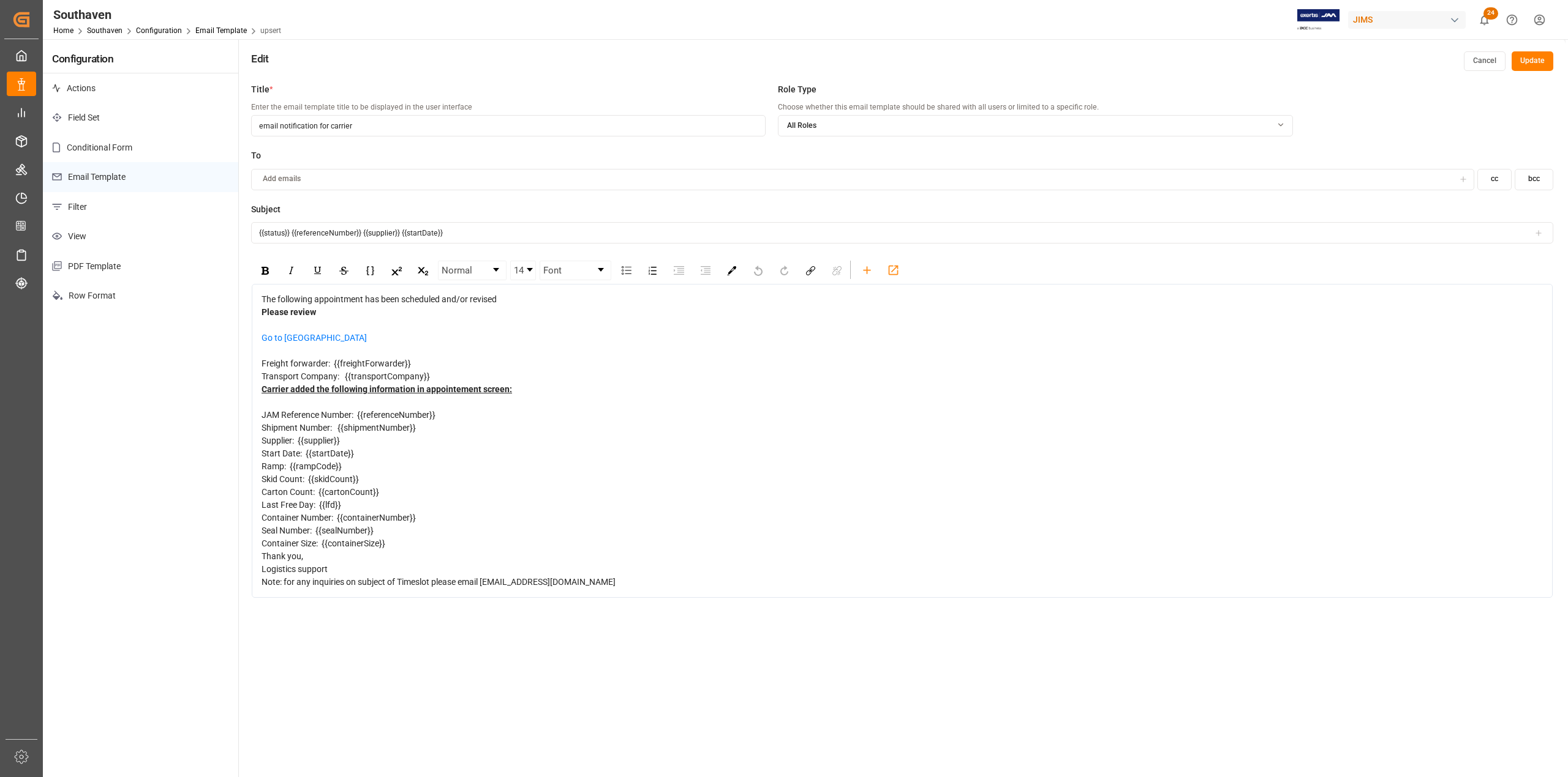
click at [215, 229] on div "Configuration Actions Field Set Conditional Form Email Template Filter View PDF…" at bounding box center [804, 447] width 1522 height 816
click at [103, 23] on div "Southaven" at bounding box center [167, 14] width 228 height 18
click at [104, 26] on link "Southaven" at bounding box center [104, 30] width 36 height 9
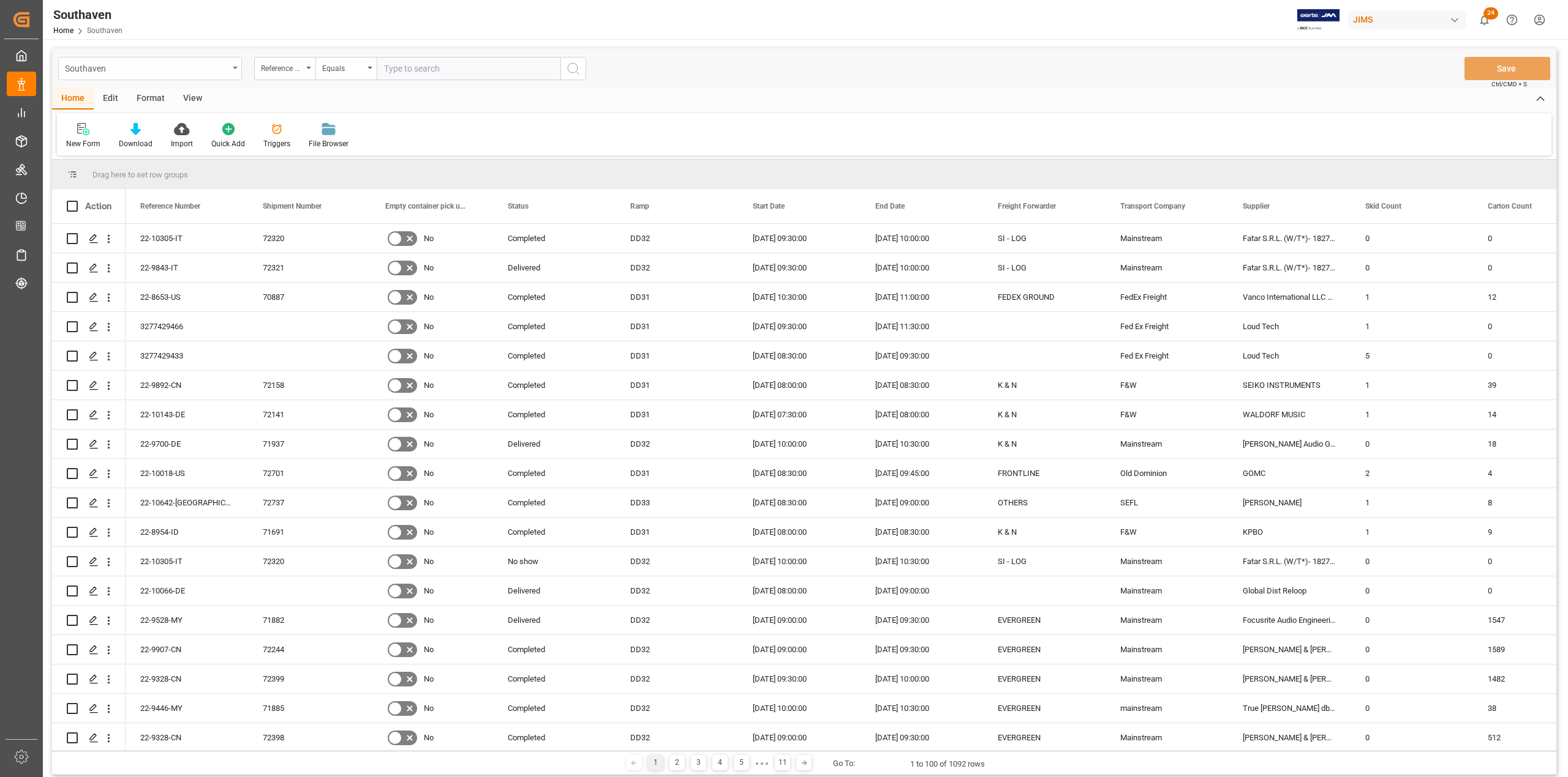
click at [206, 62] on div "Southaven" at bounding box center [146, 67] width 164 height 15
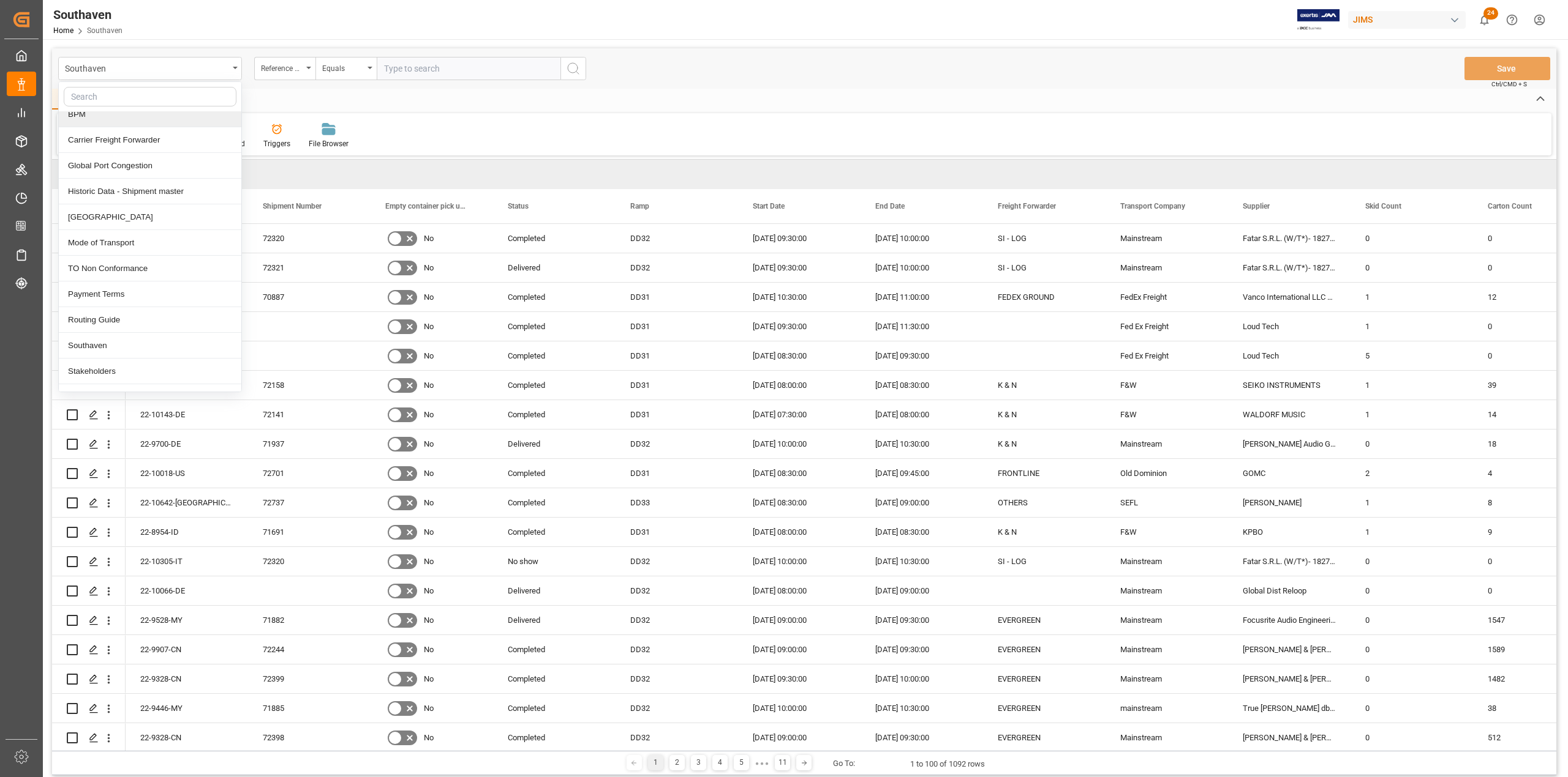
scroll to position [550, 0]
click at [167, 322] on div "TMP EST" at bounding box center [149, 327] width 182 height 26
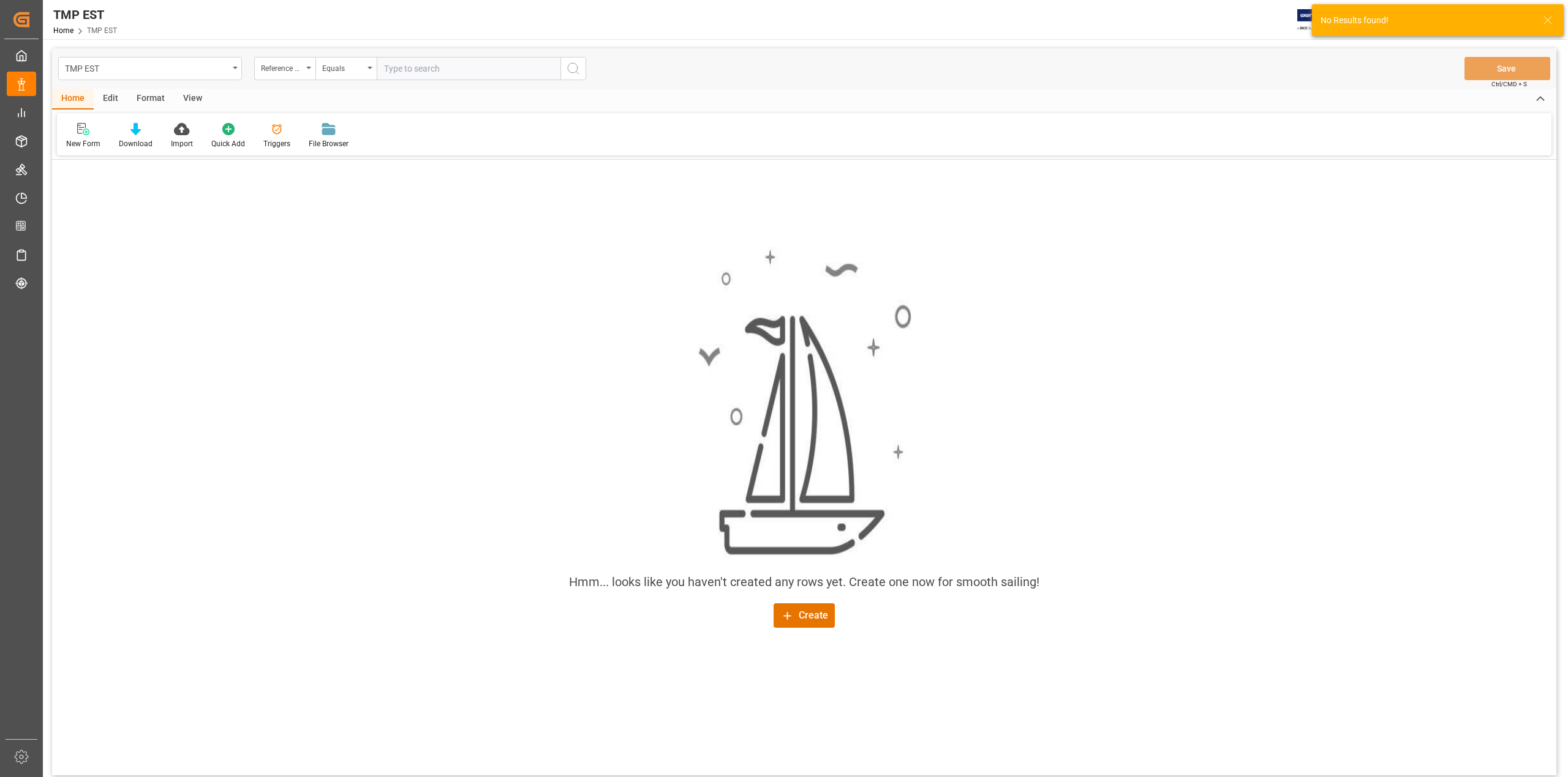
click at [110, 91] on div "Edit" at bounding box center [110, 99] width 34 height 21
click at [209, 129] on icon at bounding box center [206, 129] width 13 height 13
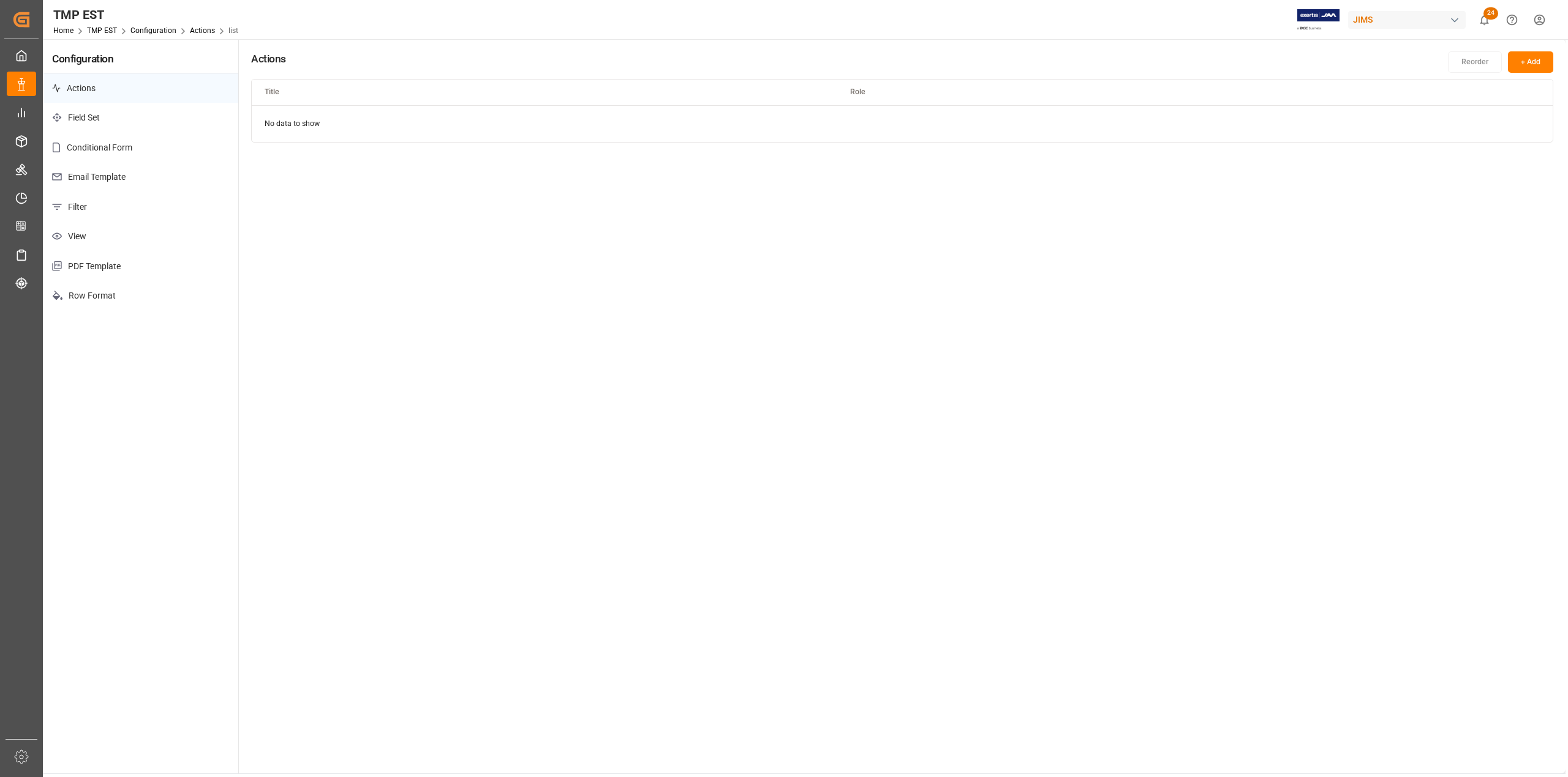
click at [1521, 65] on button "+ Add" at bounding box center [1529, 62] width 45 height 21
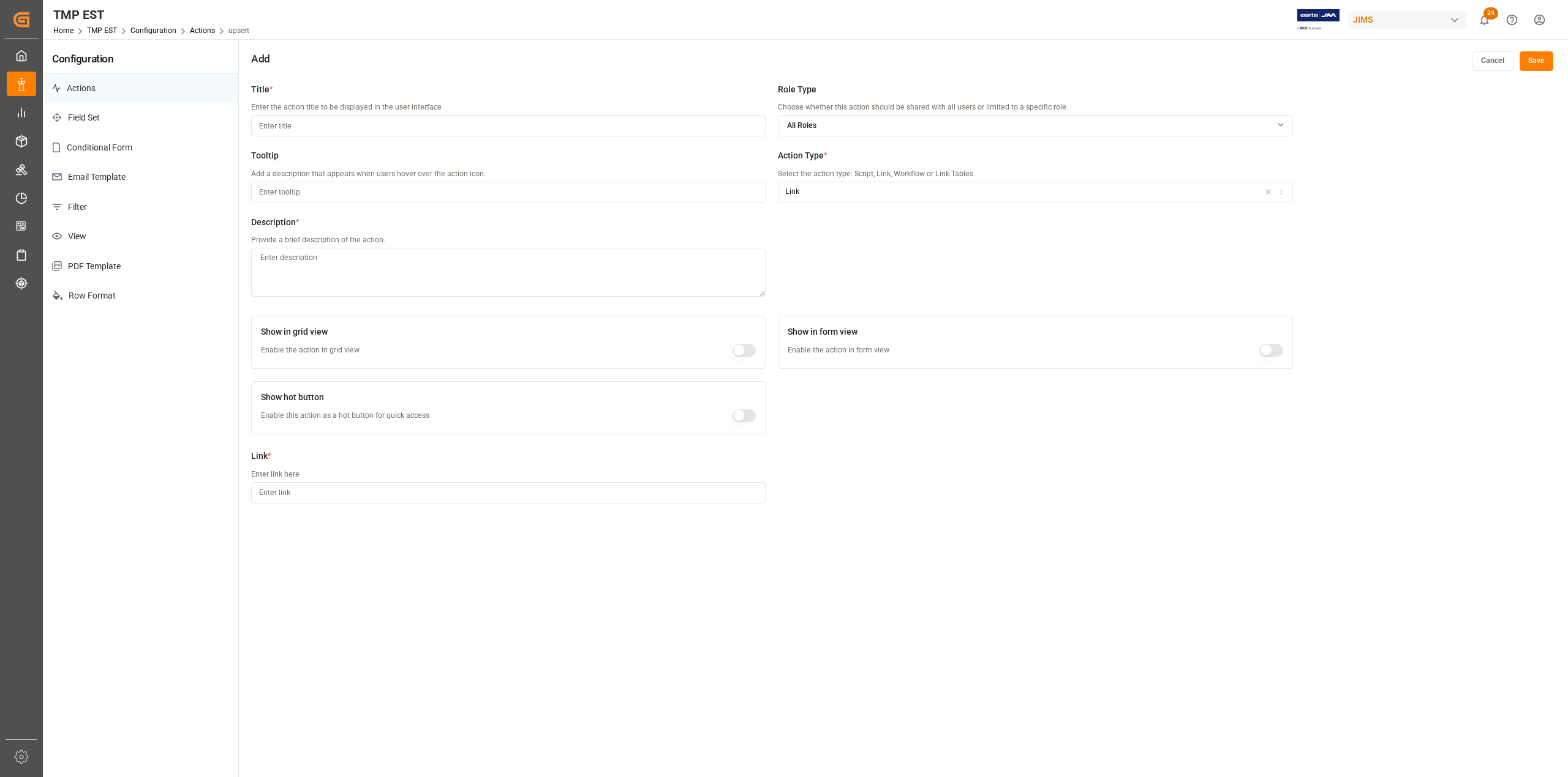
click at [449, 562] on div "Title * Enter the action title to be displayed in the user interface Role Type …" at bounding box center [902, 465] width 1326 height 777
click at [120, 170] on p "Email Template" at bounding box center [141, 176] width 196 height 30
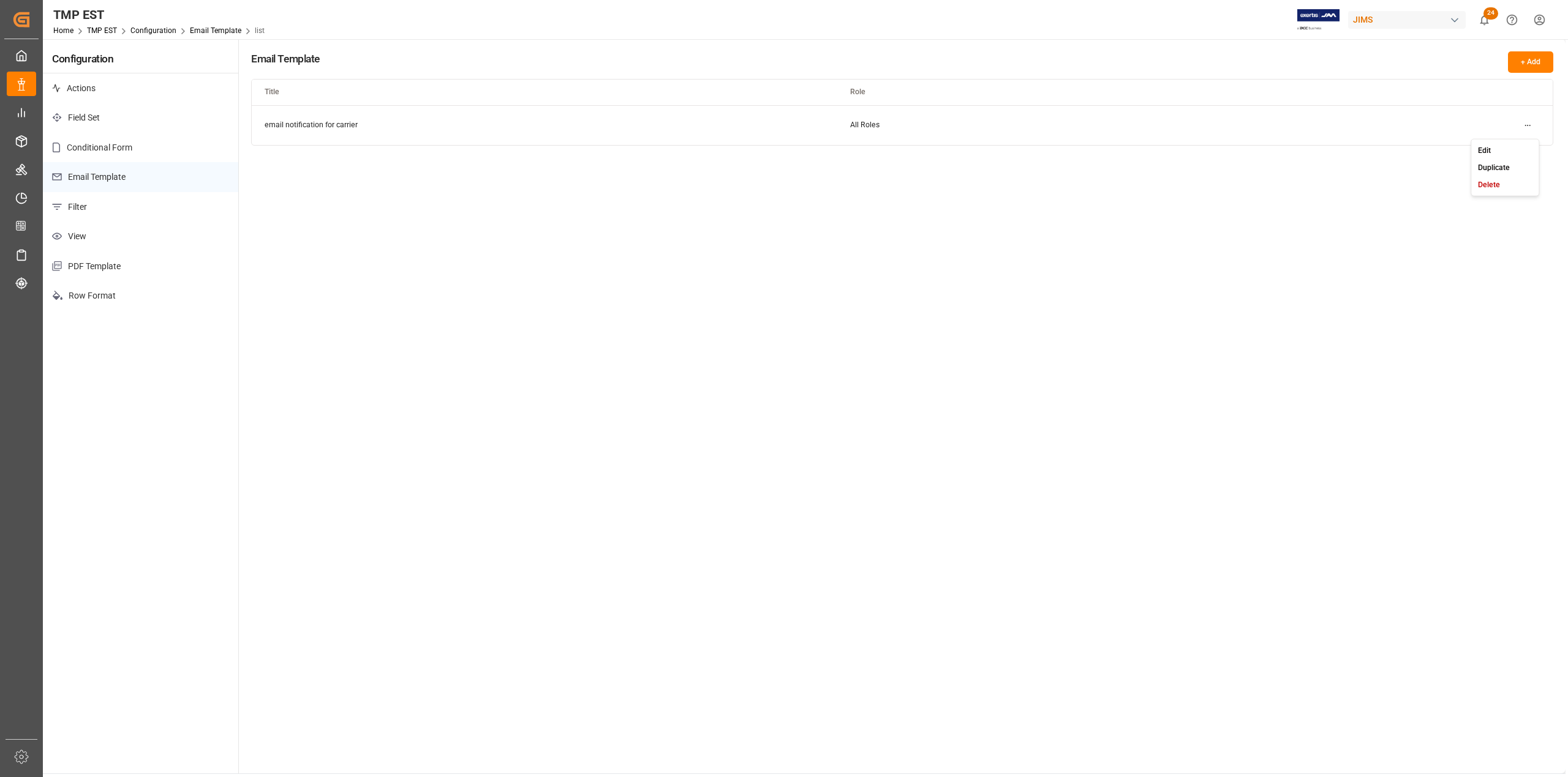
click at [1529, 126] on html "Created by potrace 1.15, written by [PERSON_NAME] [DATE]-[DATE] Created by potr…" at bounding box center [784, 388] width 1568 height 777
click at [1477, 150] on small "Edit" at bounding box center [1483, 150] width 13 height 8
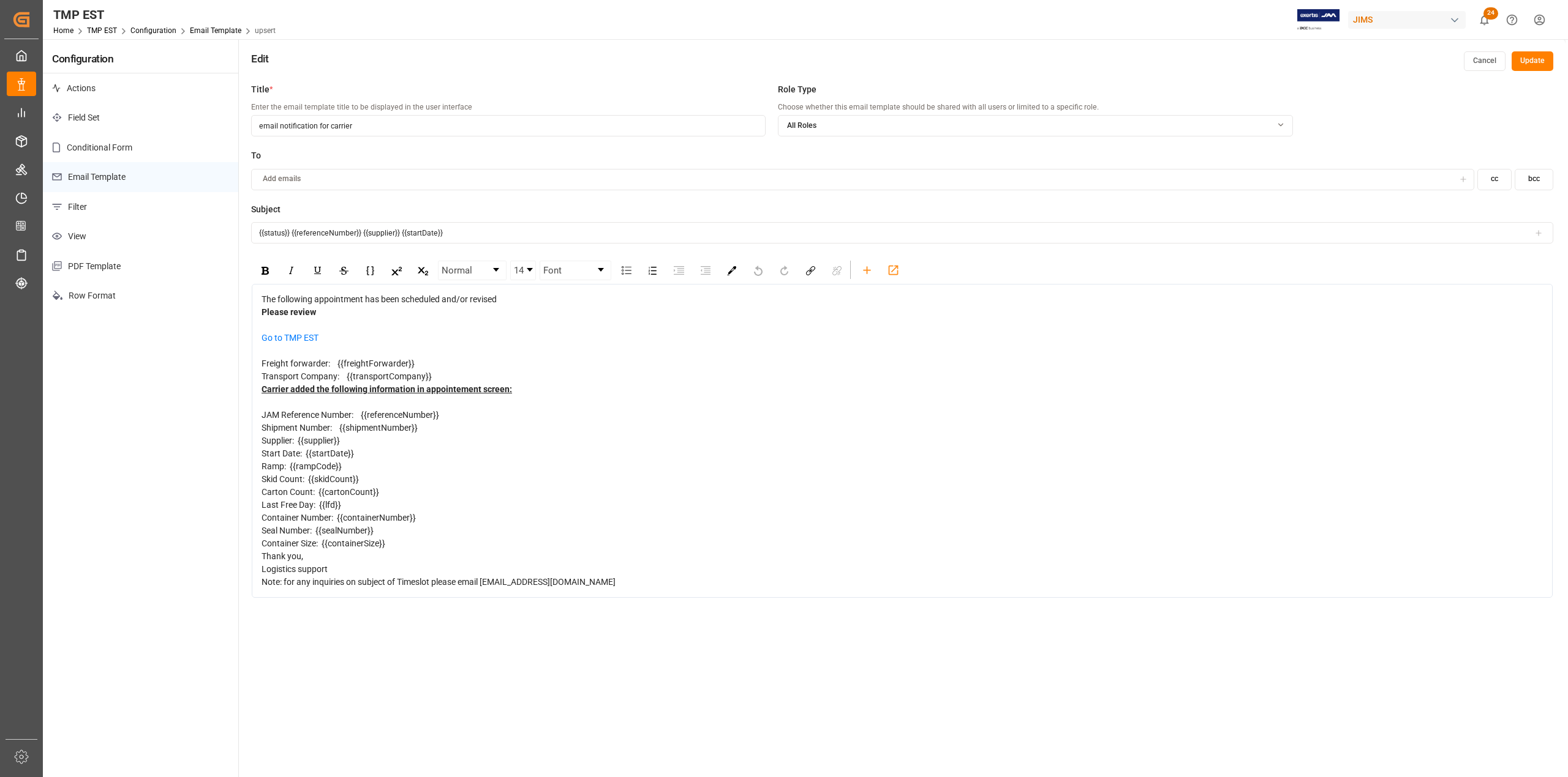
click at [263, 298] on span "The following appointment has been scheduled and/or revised" at bounding box center [379, 299] width 235 height 10
click at [666, 589] on div "Note: for any inquiries on subject of Timeslot please email [EMAIL_ADDRESS][DOM…" at bounding box center [902, 582] width 1282 height 13
copy div "The following appointment has been scheduled and/or revised Please review Go to…"
click at [466, 236] on input "{{status}} {{referenceNumber}} {{supplier}} {{startDate}}" at bounding box center [902, 233] width 1302 height 21
drag, startPoint x: 479, startPoint y: 231, endPoint x: 220, endPoint y: 211, distance: 259.8
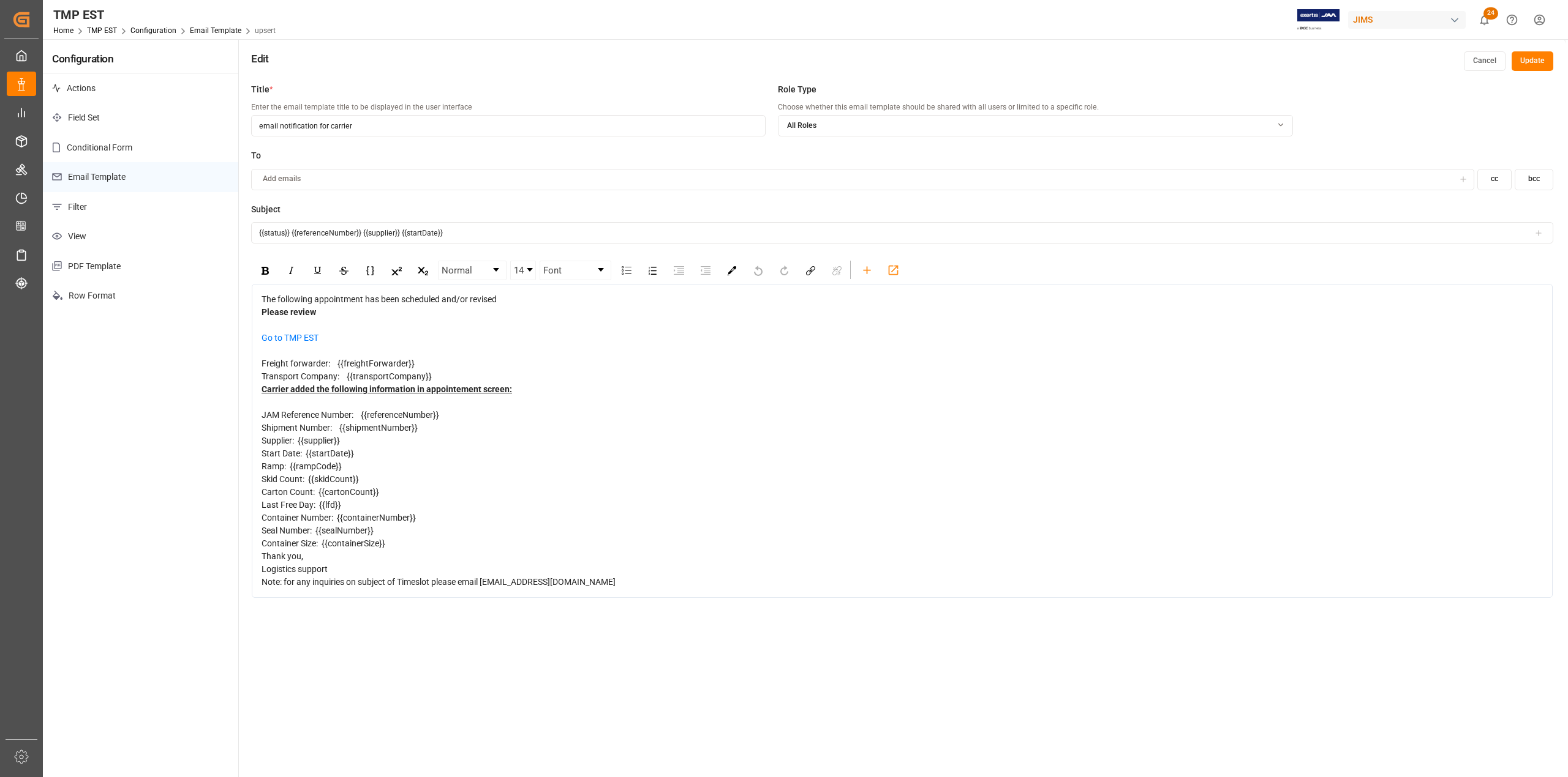
click at [220, 211] on div "Configuration Actions Field Set Conditional Form Email Template Filter View PDF…" at bounding box center [804, 447] width 1522 height 816
click at [101, 28] on link "TMP EST" at bounding box center [101, 30] width 30 height 9
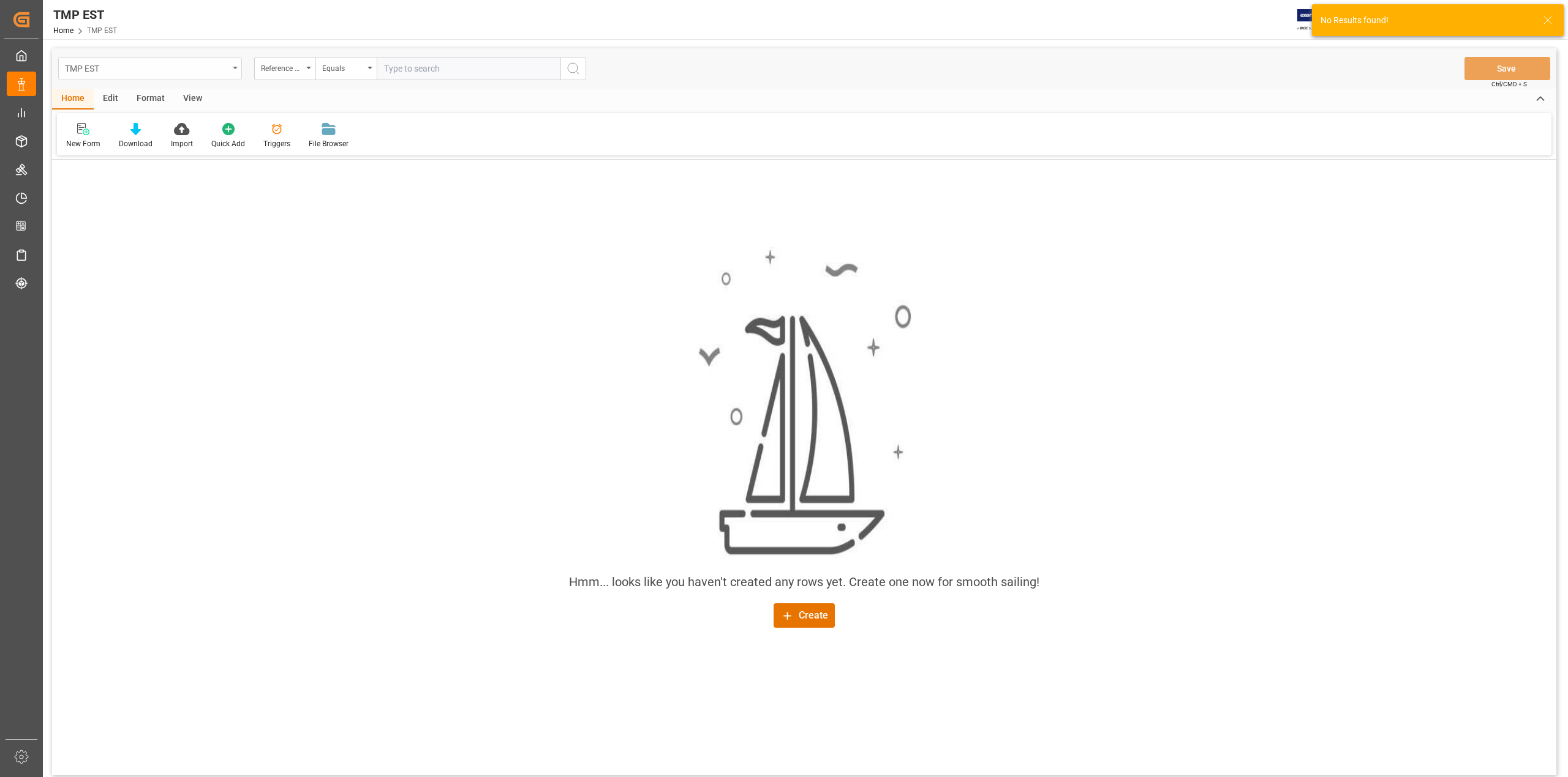
click at [117, 60] on div "TMP EST" at bounding box center [146, 67] width 164 height 15
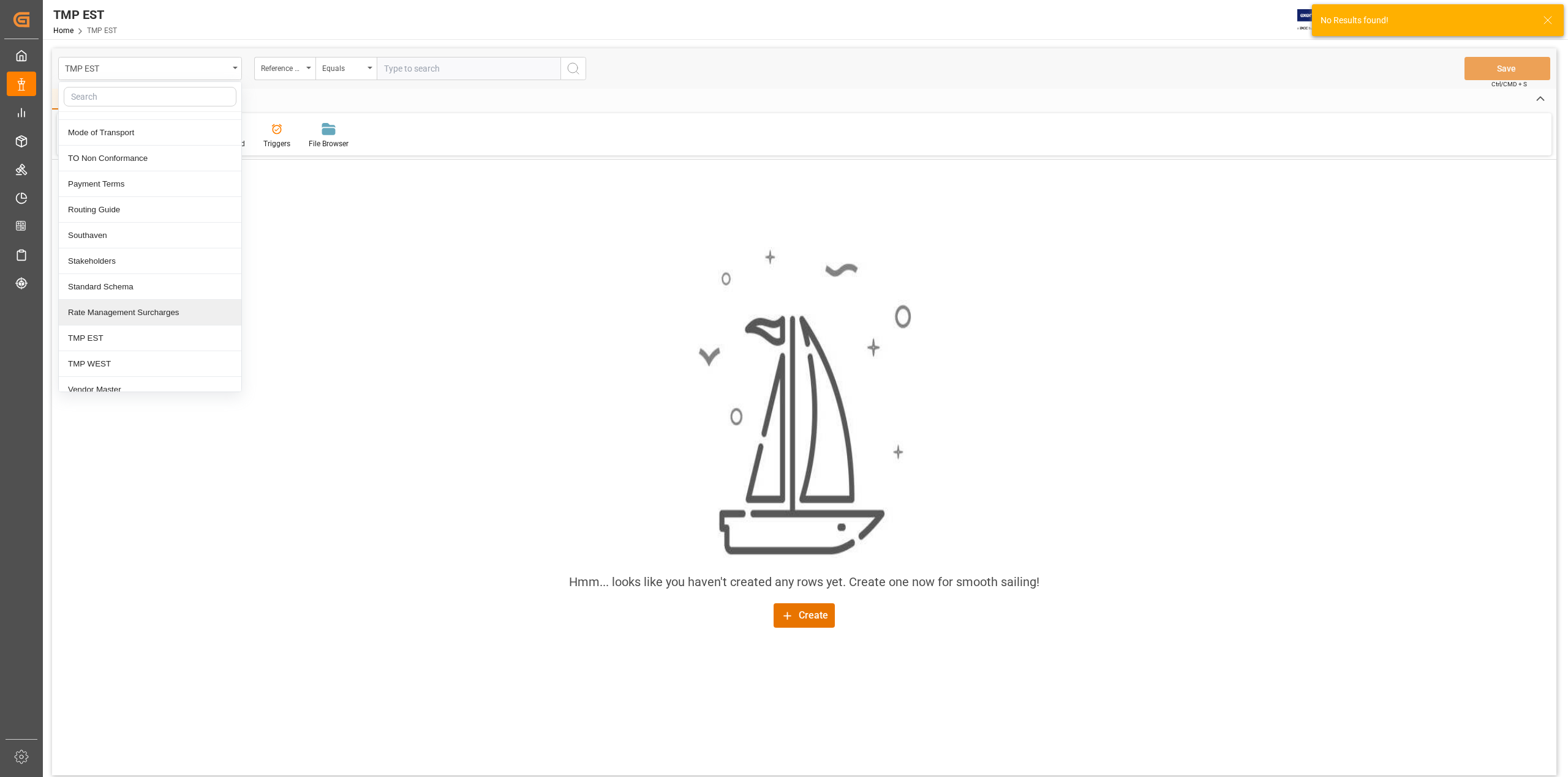
scroll to position [550, 0]
click at [150, 348] on div "TMP WEST" at bounding box center [149, 352] width 182 height 26
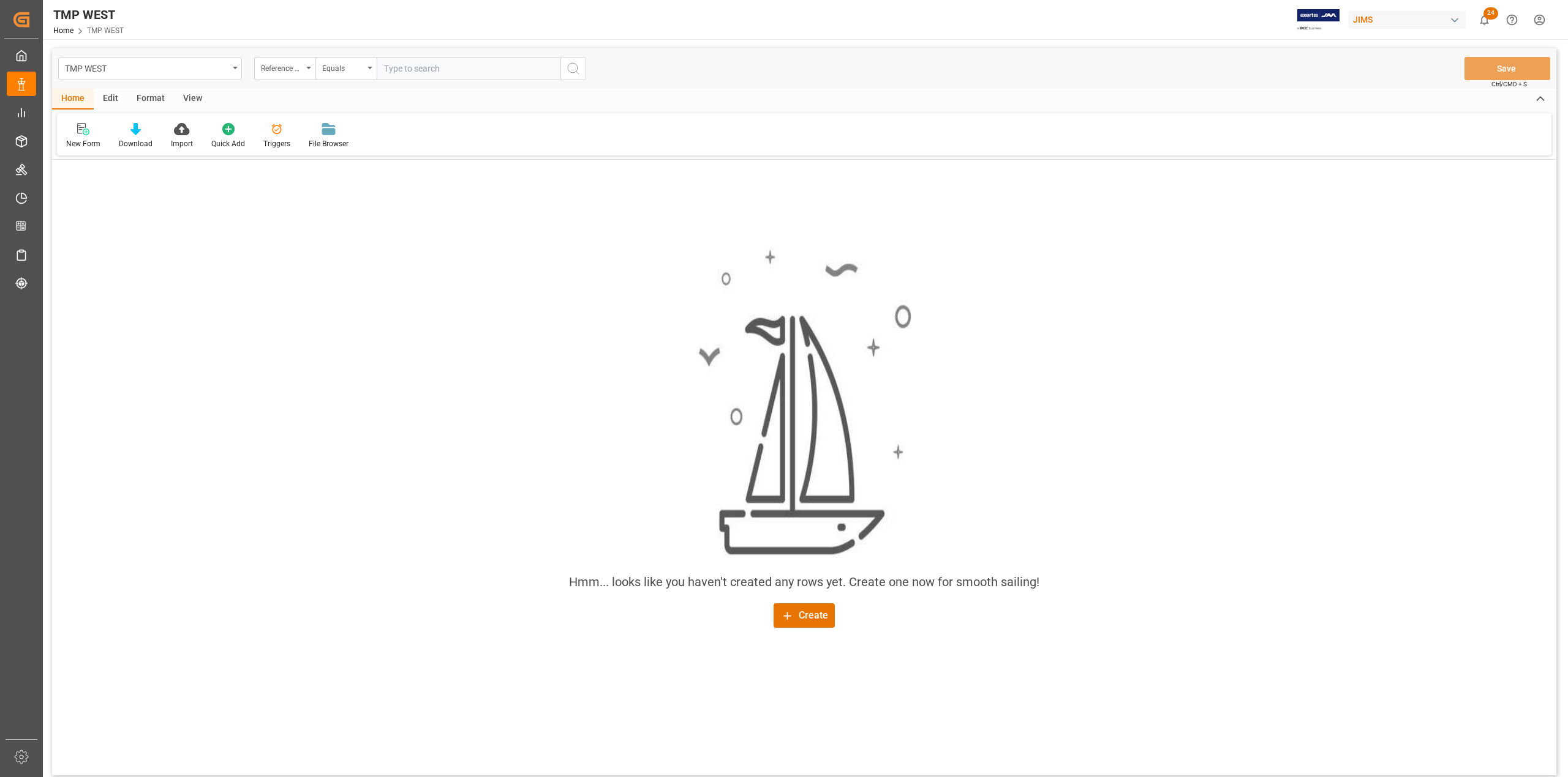
click at [118, 95] on div "Edit" at bounding box center [110, 99] width 34 height 21
click at [200, 126] on icon at bounding box center [209, 129] width 17 height 13
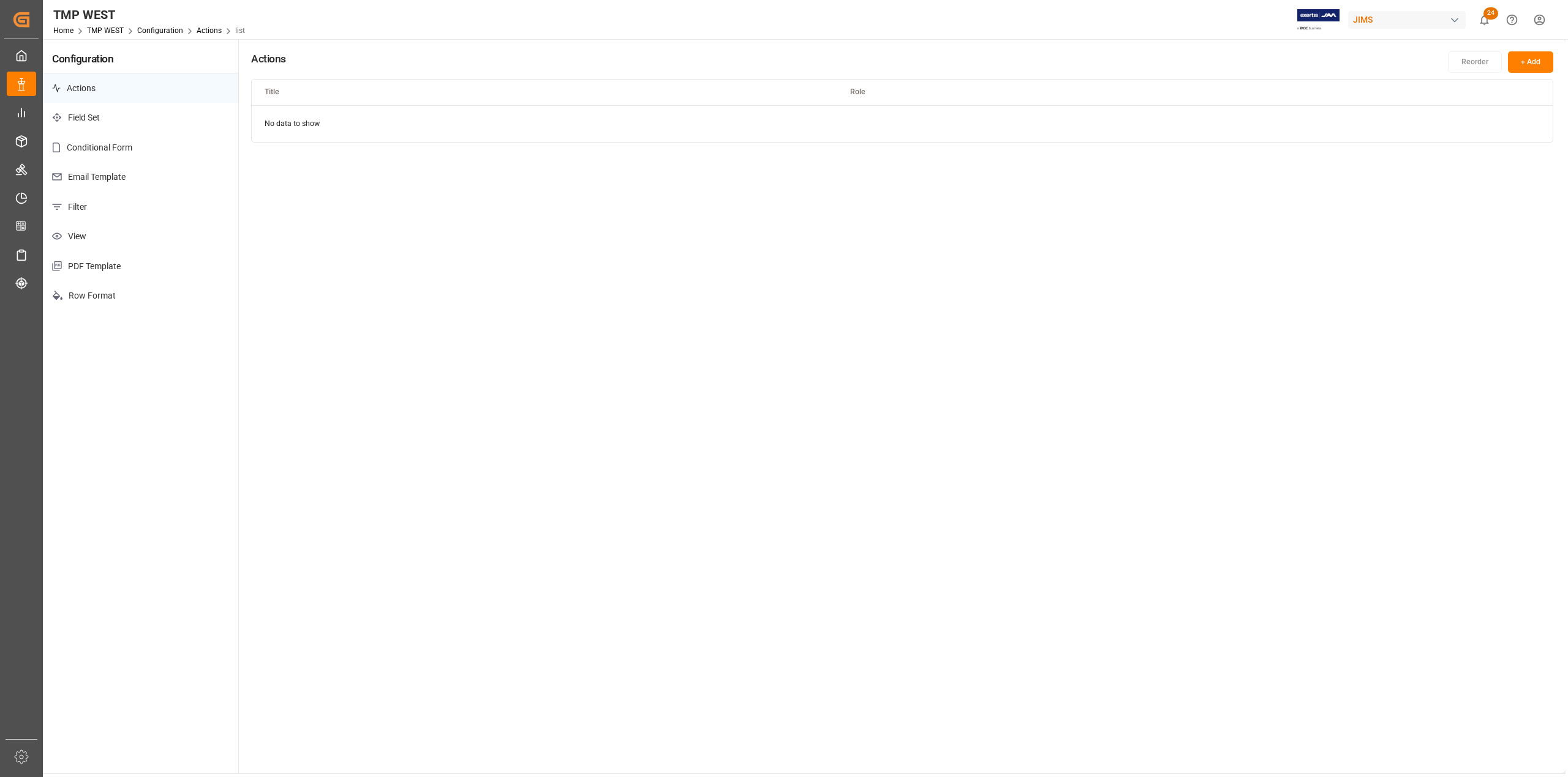
click at [99, 177] on p "Email Template" at bounding box center [141, 176] width 196 height 30
click at [1525, 126] on html "Created by potrace 1.15, written by [PERSON_NAME] [DATE]-[DATE] Created by potr…" at bounding box center [784, 388] width 1568 height 777
click at [1507, 150] on div "Edit" at bounding box center [1504, 150] width 63 height 17
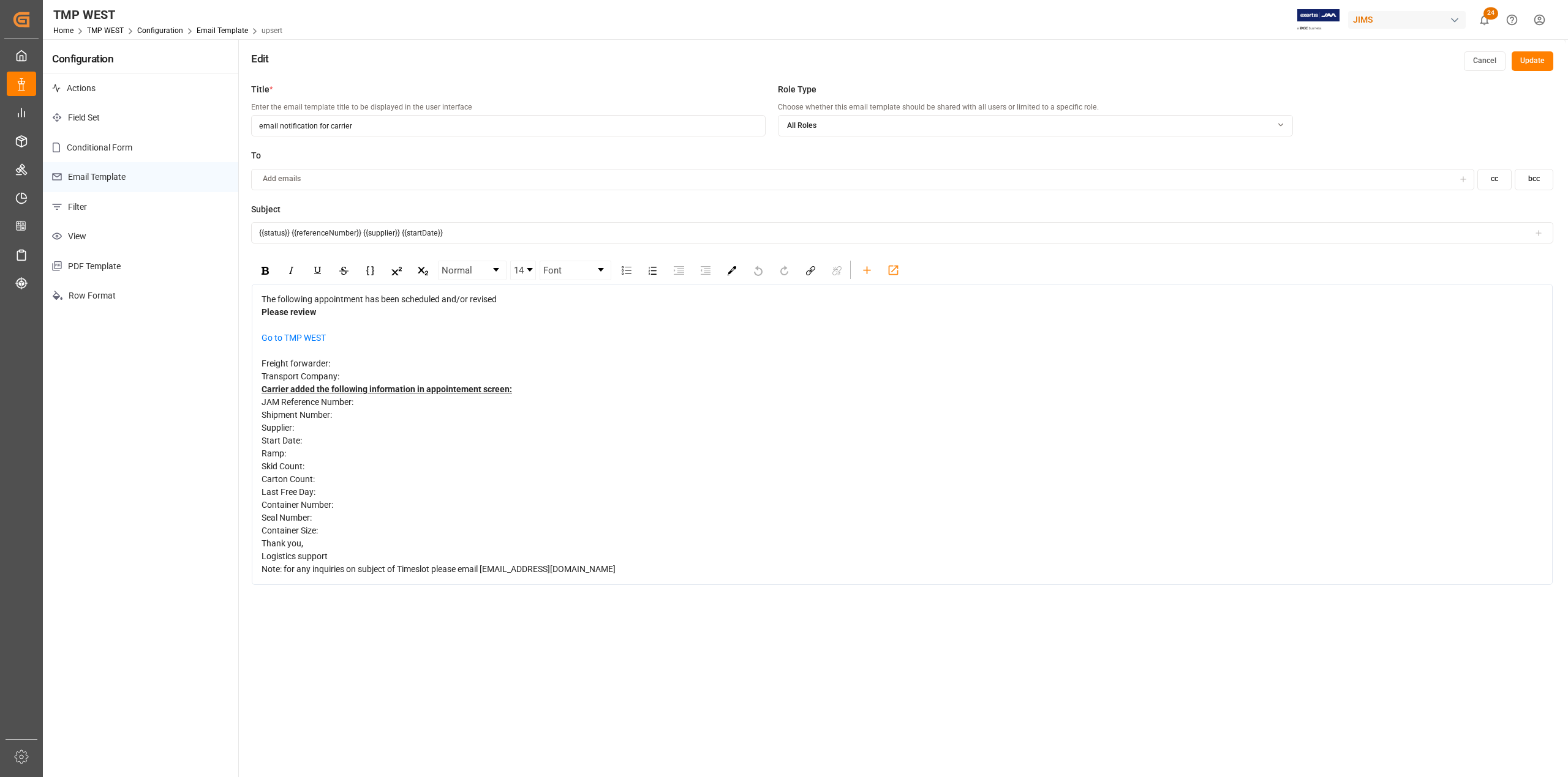
drag, startPoint x: 687, startPoint y: 584, endPoint x: 246, endPoint y: 288, distance: 531.1
click at [246, 288] on div "Title * Enter the email template title to be displayed in the user interface em…" at bounding box center [902, 465] width 1326 height 777
copy div "The following appointment has been scheduled and/or revised Please review Go to…"
click at [473, 228] on input "{{status}} {{referenceNumber}} {{supplier}} {{startDate}}" at bounding box center [902, 233] width 1302 height 21
drag, startPoint x: 490, startPoint y: 233, endPoint x: 185, endPoint y: 215, distance: 305.5
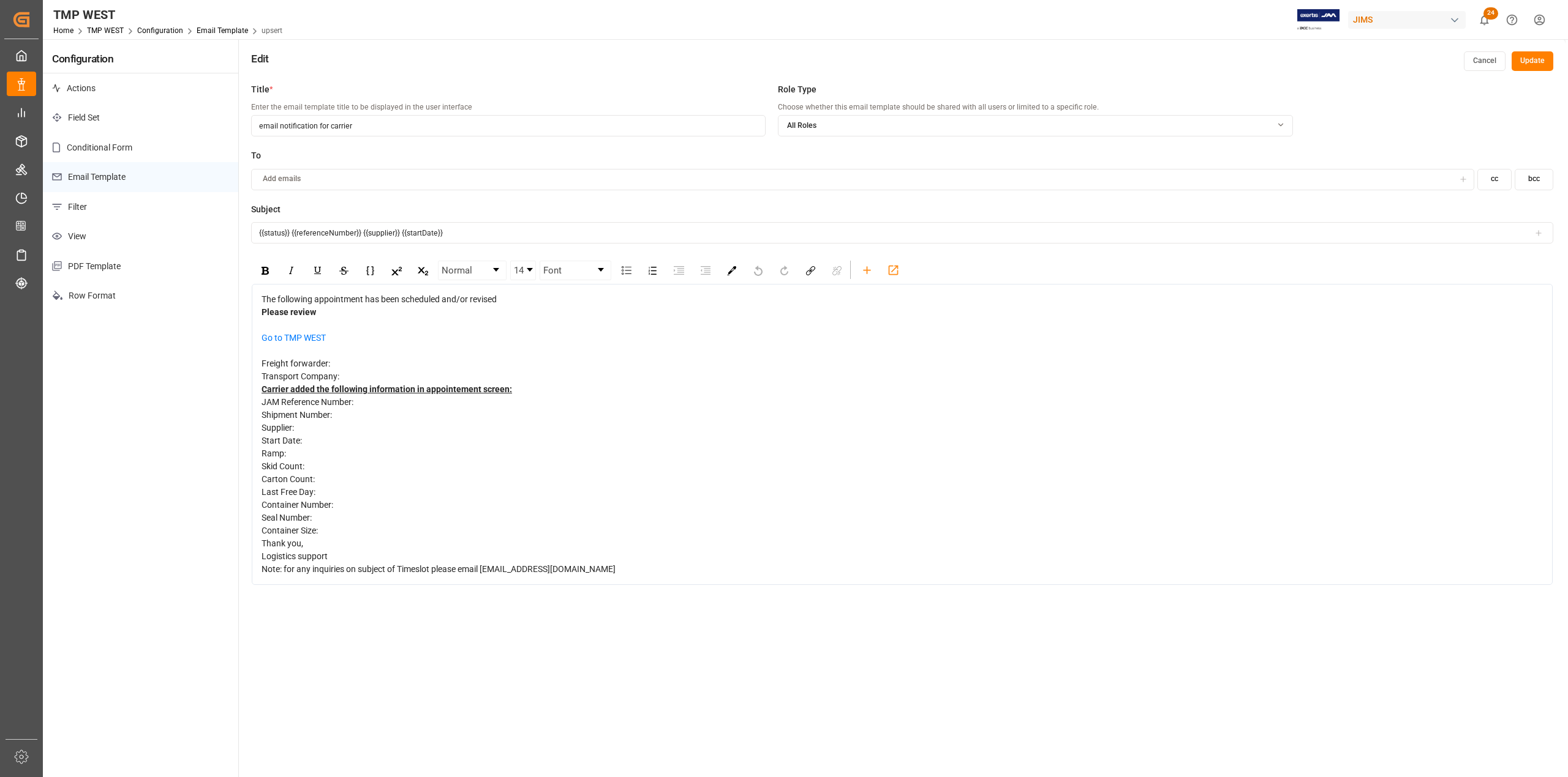
click at [185, 215] on div "Configuration Actions Field Set Conditional Form Email Template Filter View PDF…" at bounding box center [804, 447] width 1522 height 816
